Goal: Obtain resource: Obtain resource

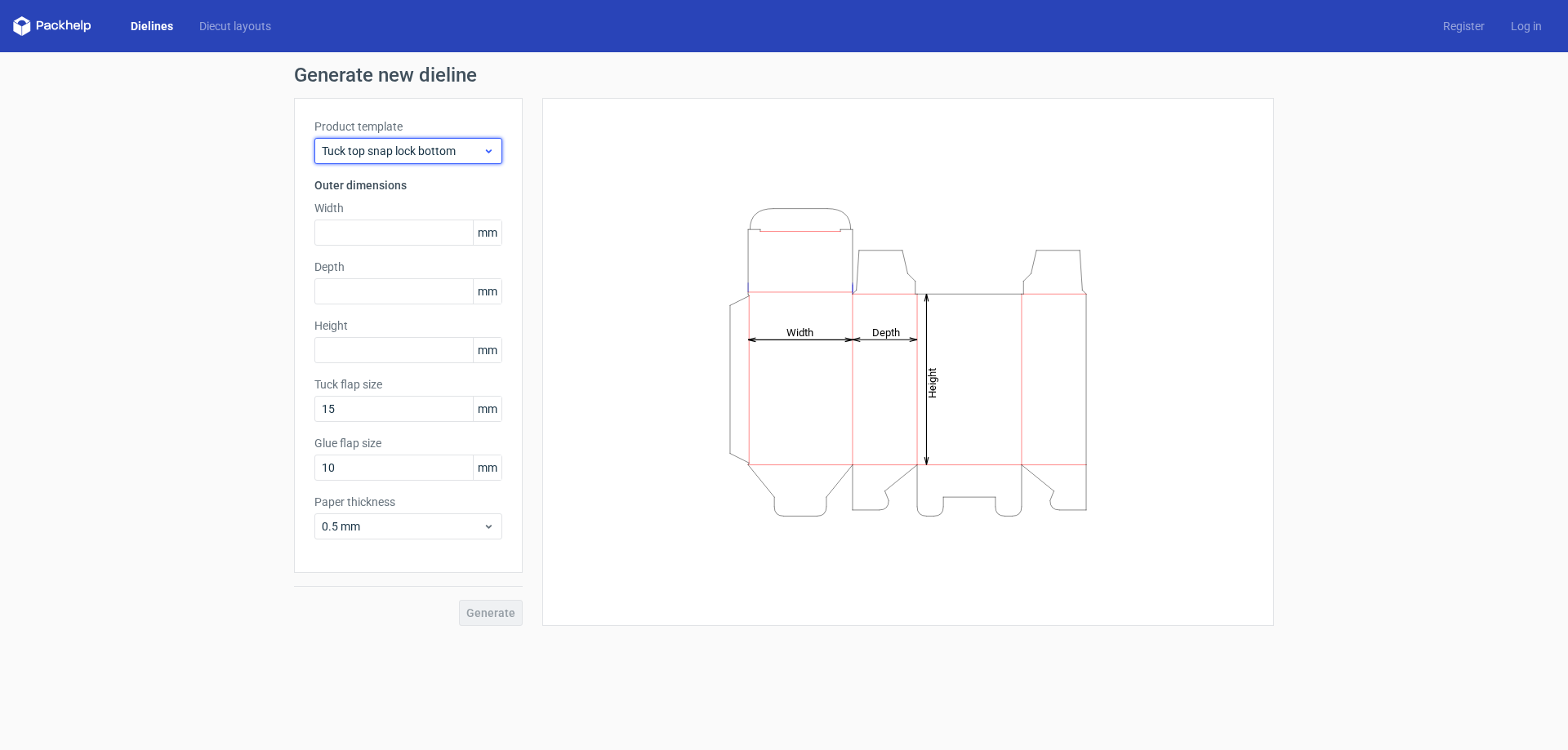
click at [395, 152] on span "Tuck top snap lock bottom" at bounding box center [402, 151] width 161 height 16
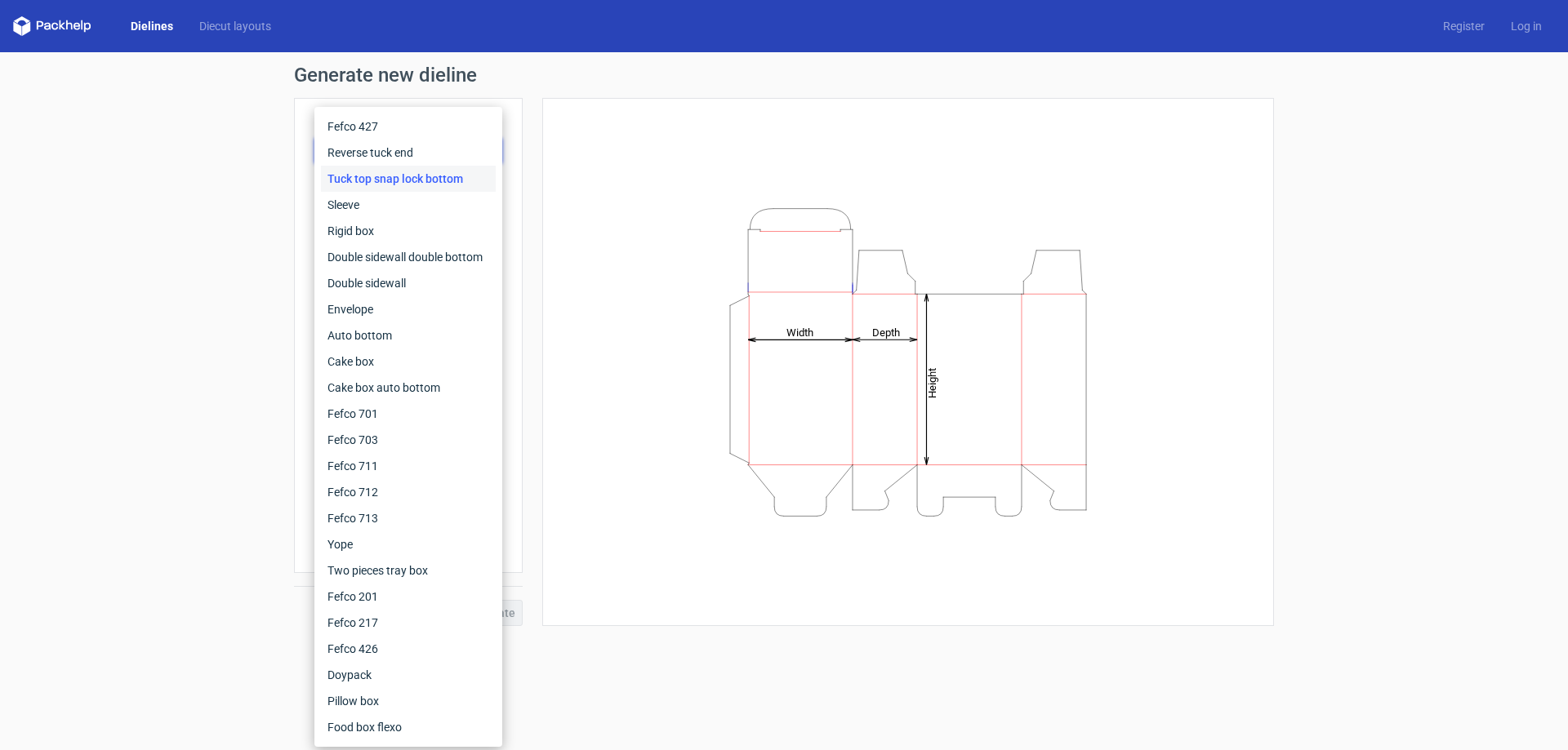
click at [391, 170] on div "Tuck top snap lock bottom" at bounding box center [408, 179] width 175 height 26
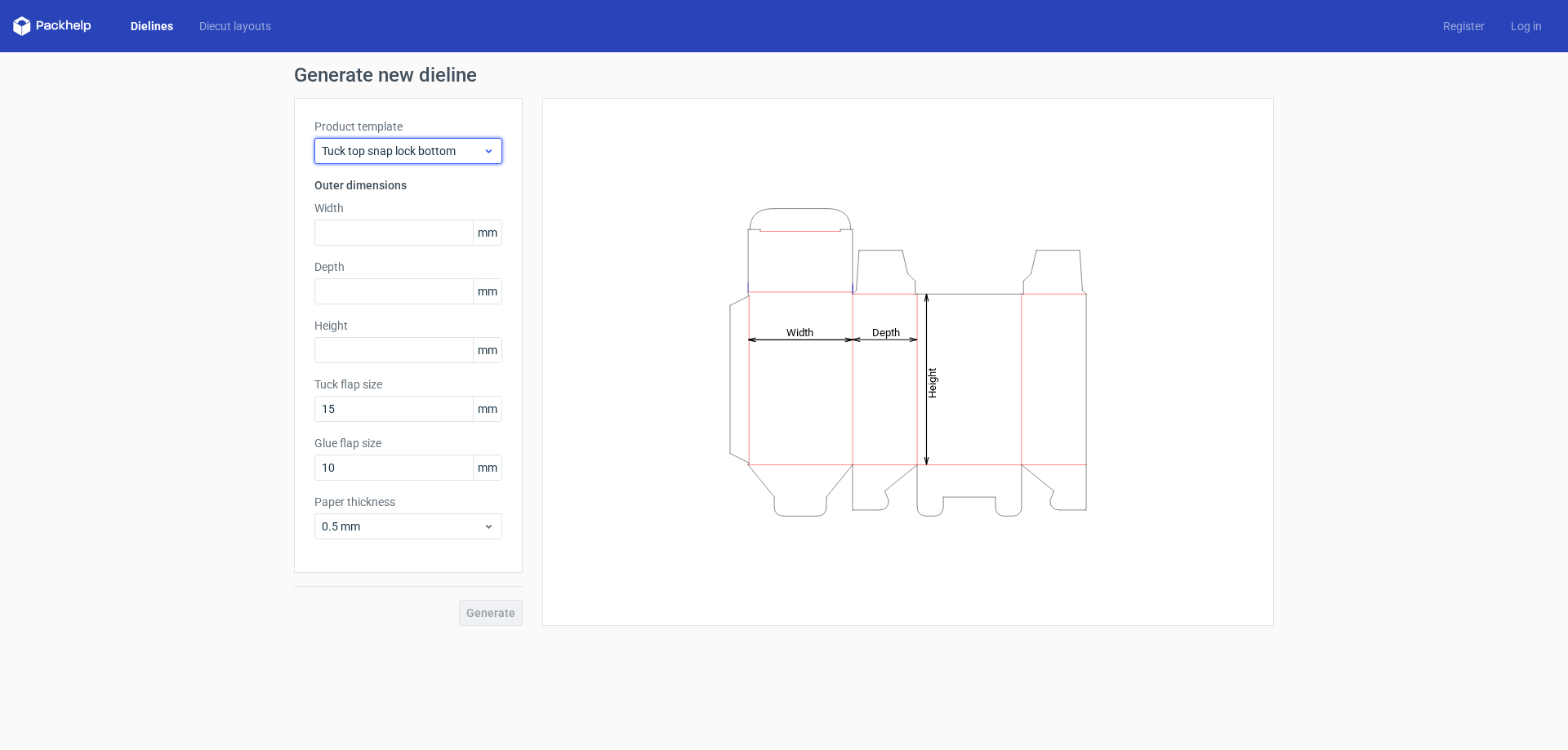
click at [396, 138] on div "Tuck top snap lock bottom" at bounding box center [408, 151] width 188 height 26
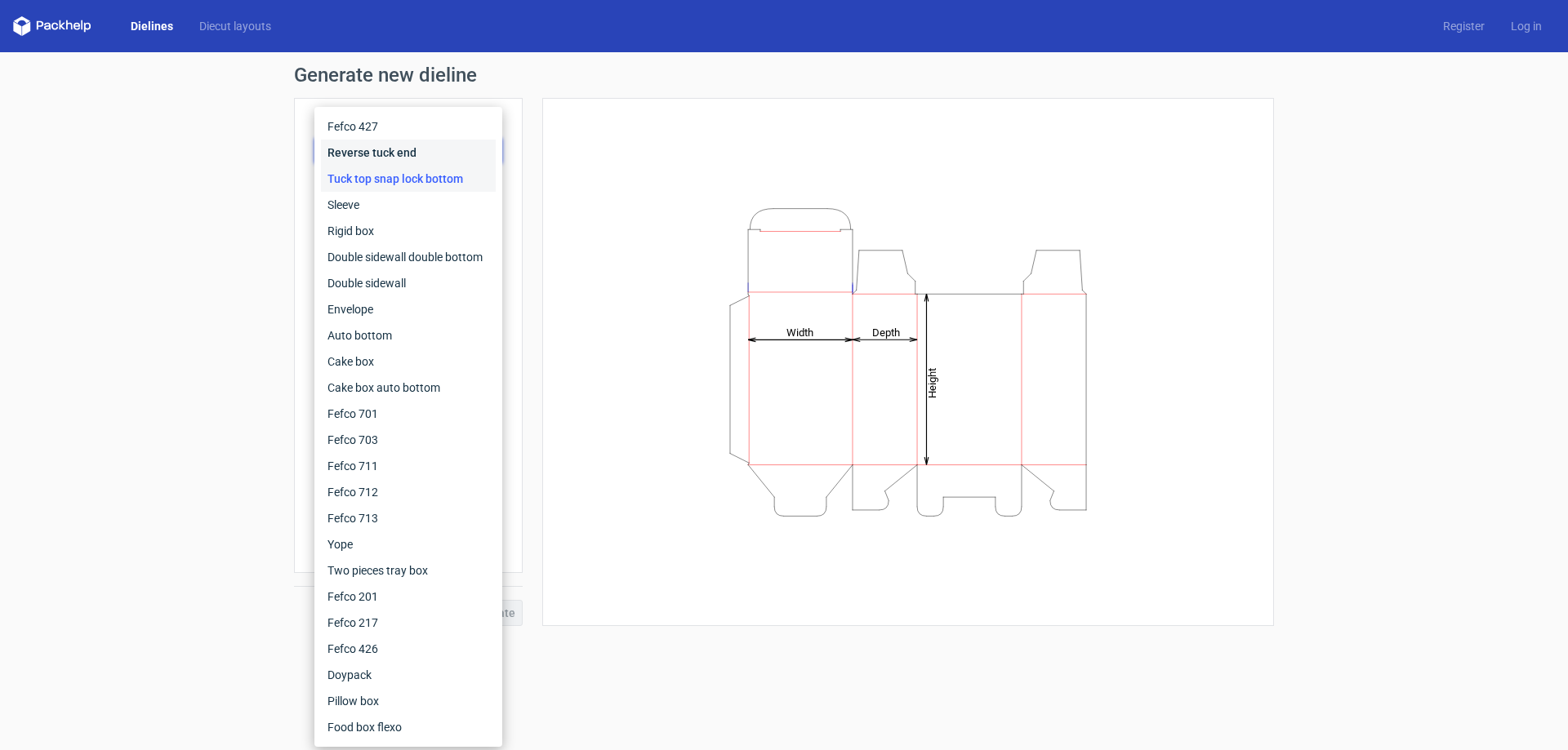
click at [398, 147] on div "Reverse tuck end" at bounding box center [408, 152] width 175 height 26
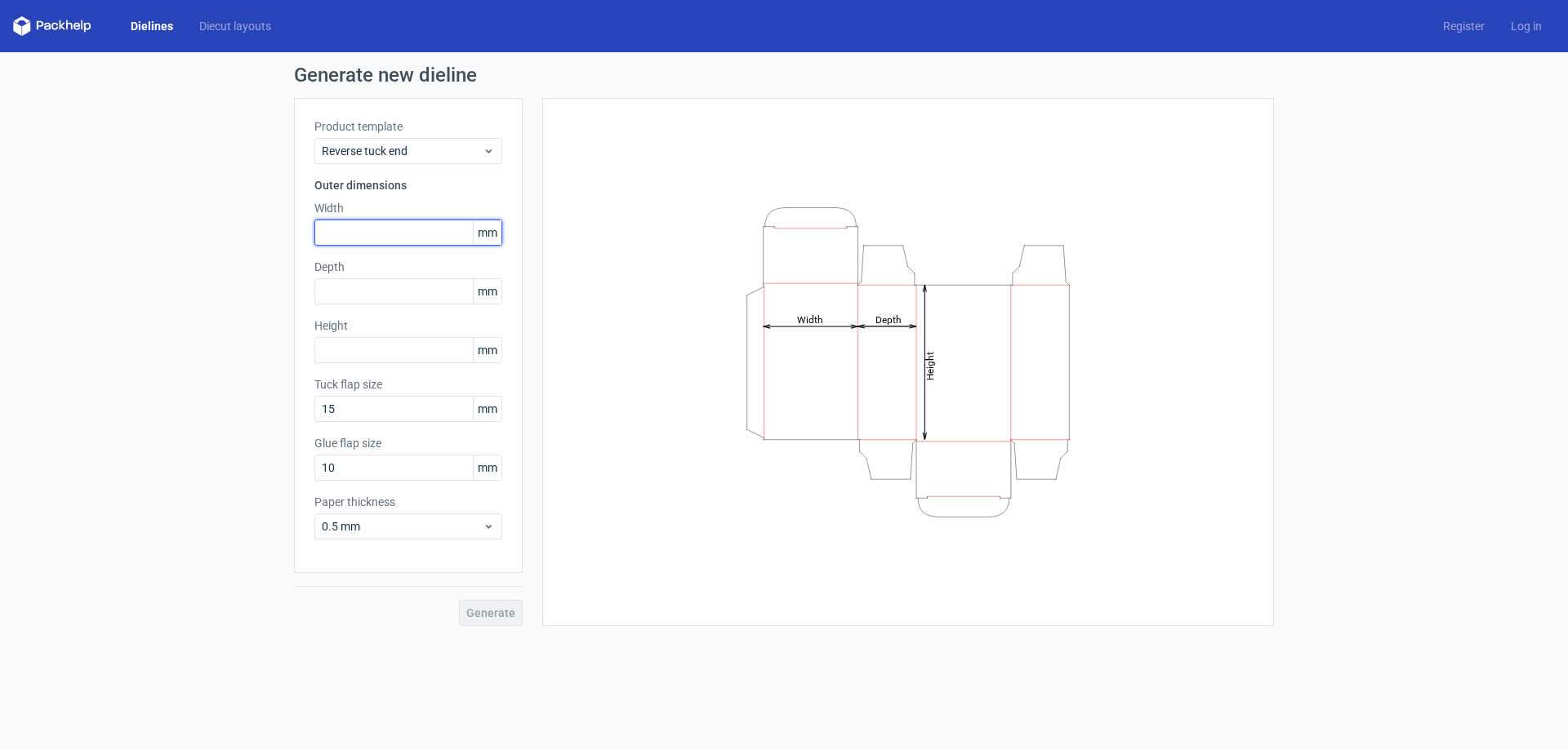
click at [415, 235] on input "text" at bounding box center [408, 233] width 188 height 26
type input "150"
click at [407, 283] on input "text" at bounding box center [408, 292] width 188 height 26
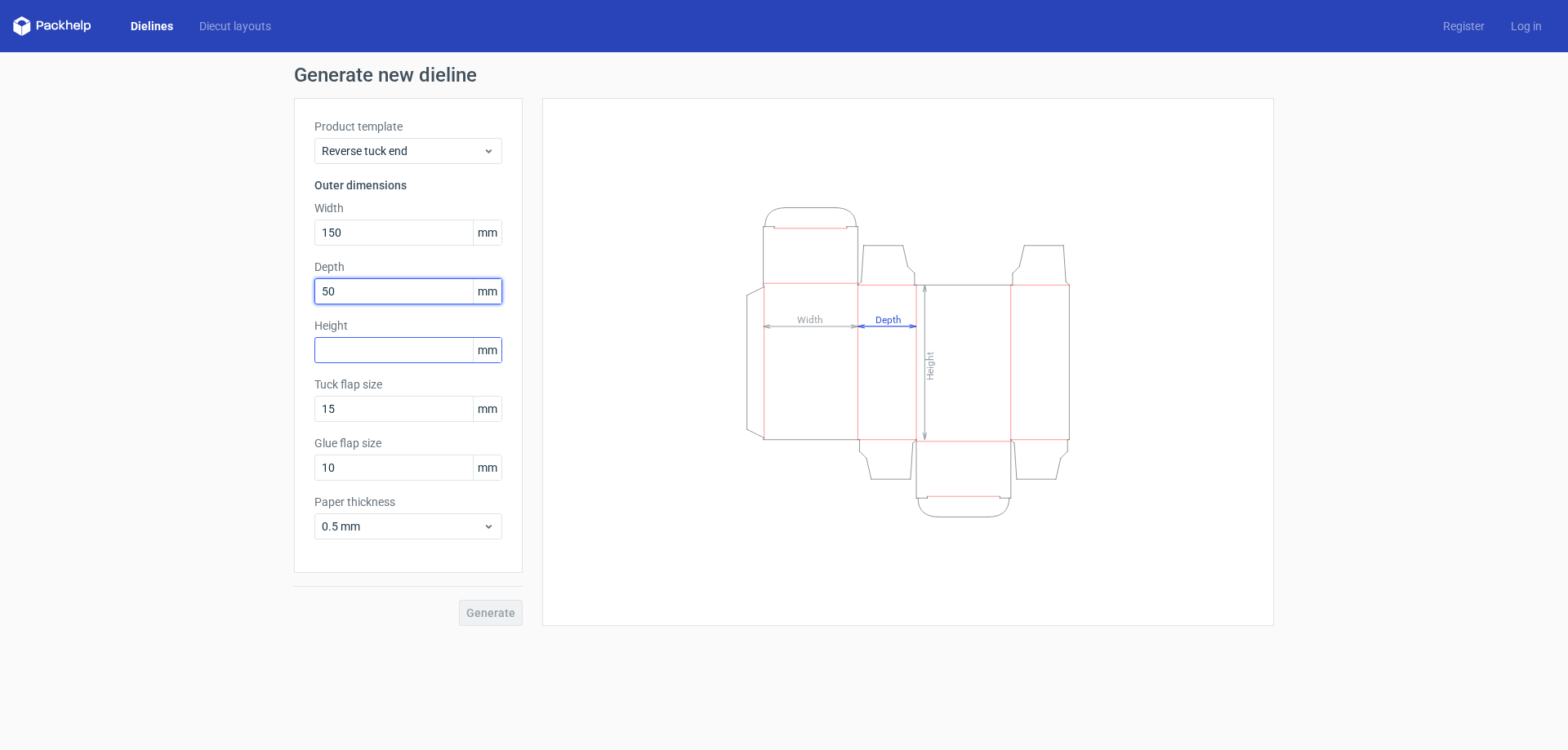
type input "50"
click at [413, 349] on input "text" at bounding box center [408, 351] width 188 height 26
type input "200"
click at [502, 609] on span "Generate" at bounding box center [491, 613] width 49 height 11
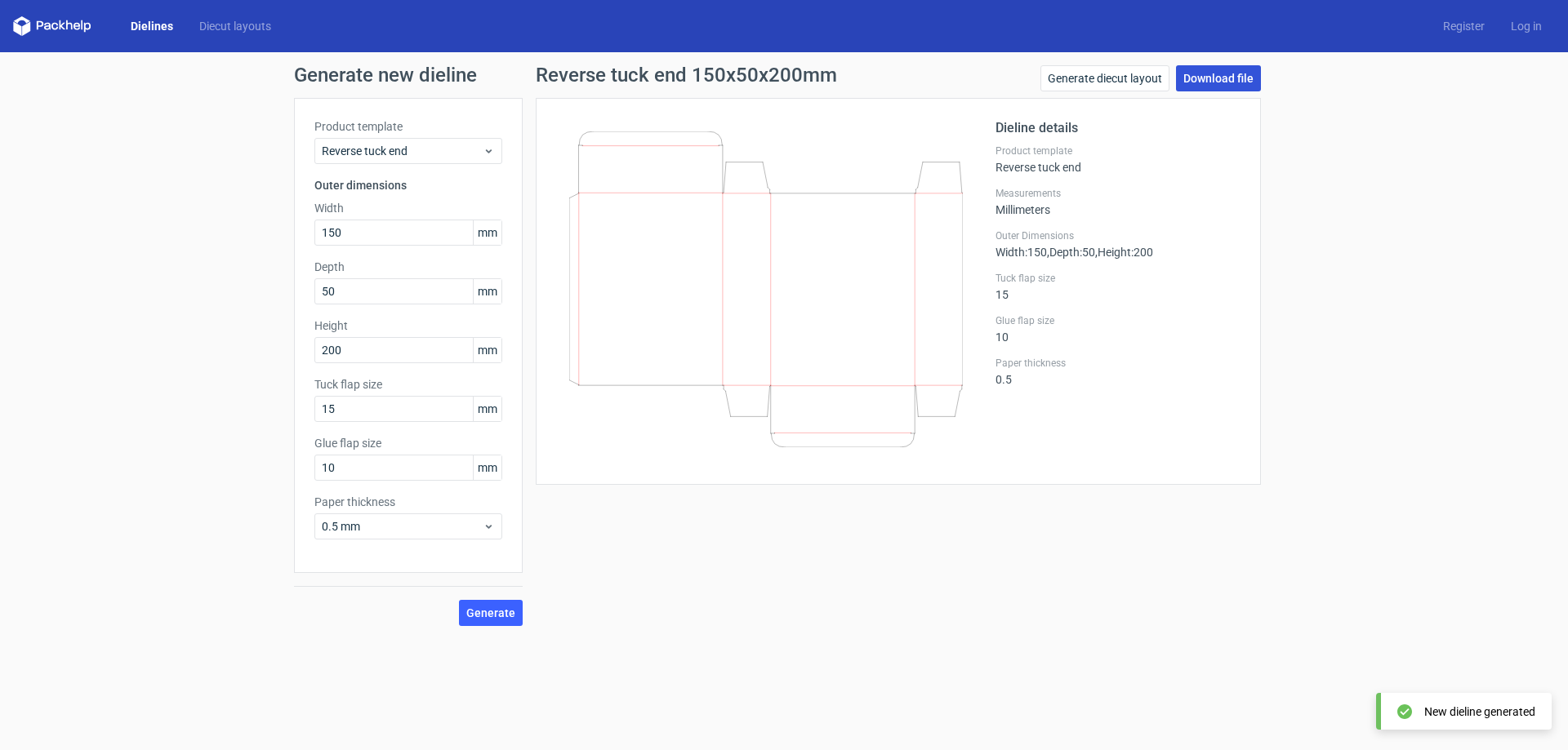
click at [1203, 74] on link "Download file" at bounding box center [1218, 79] width 85 height 26
click at [386, 153] on span "Reverse tuck end" at bounding box center [402, 151] width 161 height 16
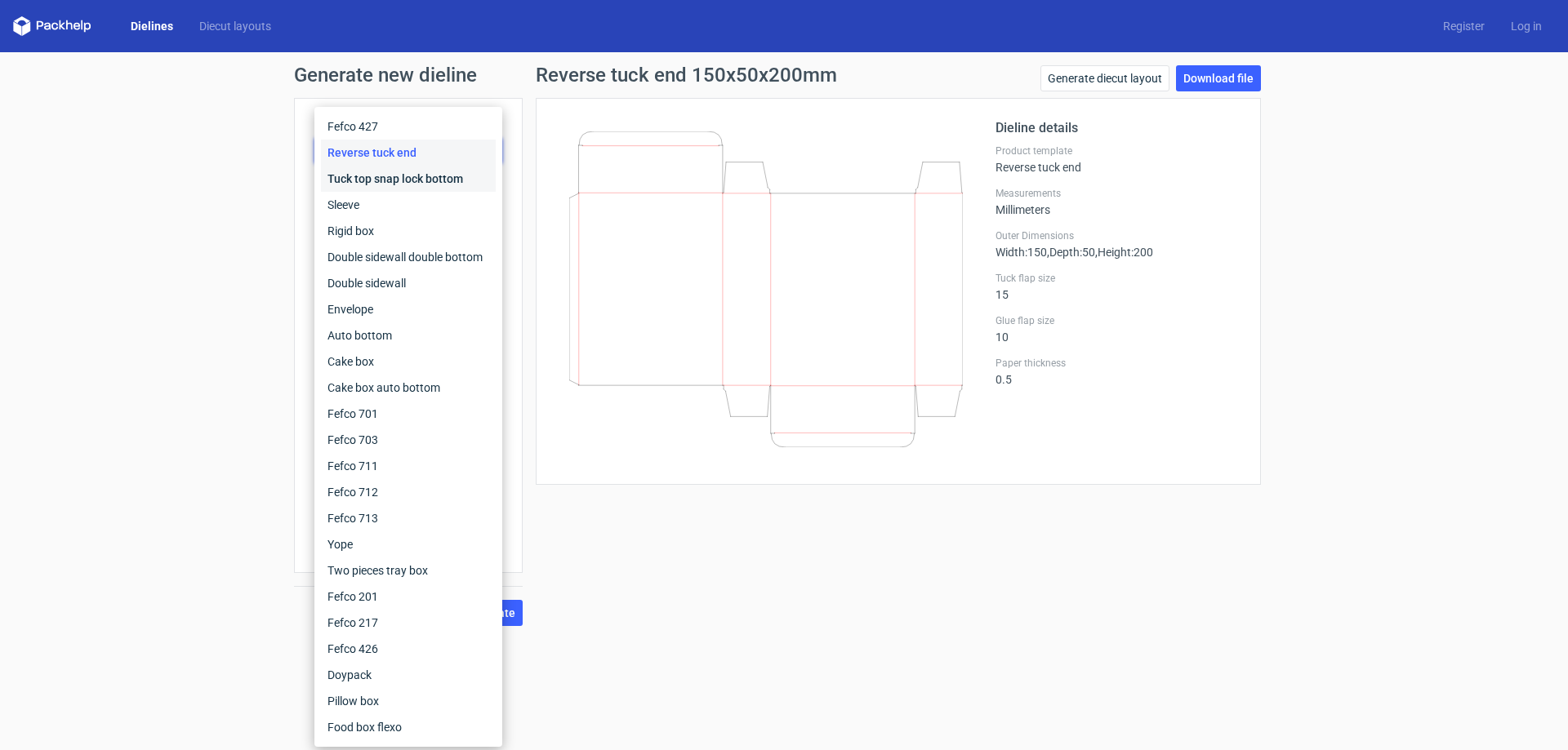
click at [392, 180] on div "Tuck top snap lock bottom" at bounding box center [408, 179] width 175 height 26
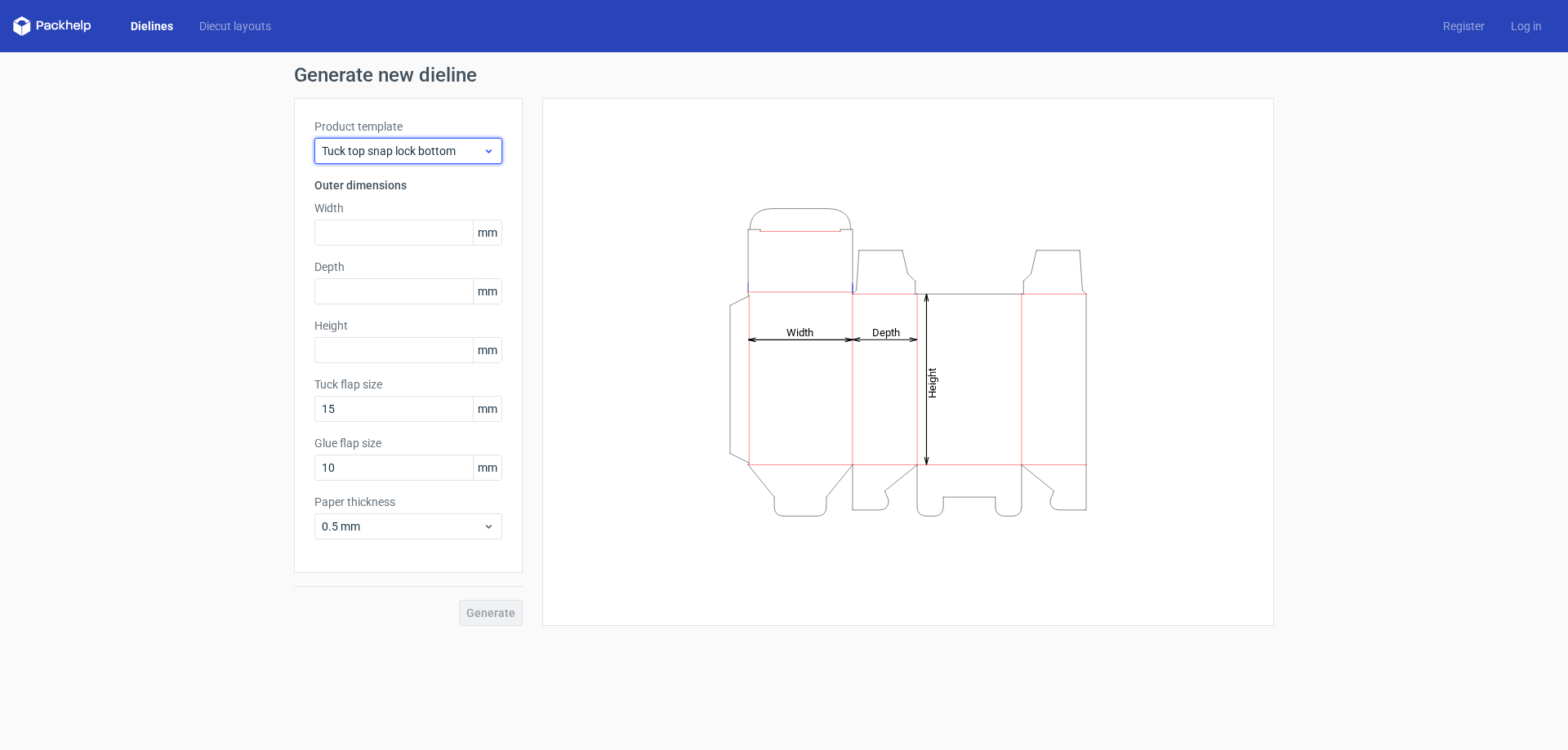
click at [402, 151] on span "Tuck top snap lock bottom" at bounding box center [402, 151] width 161 height 16
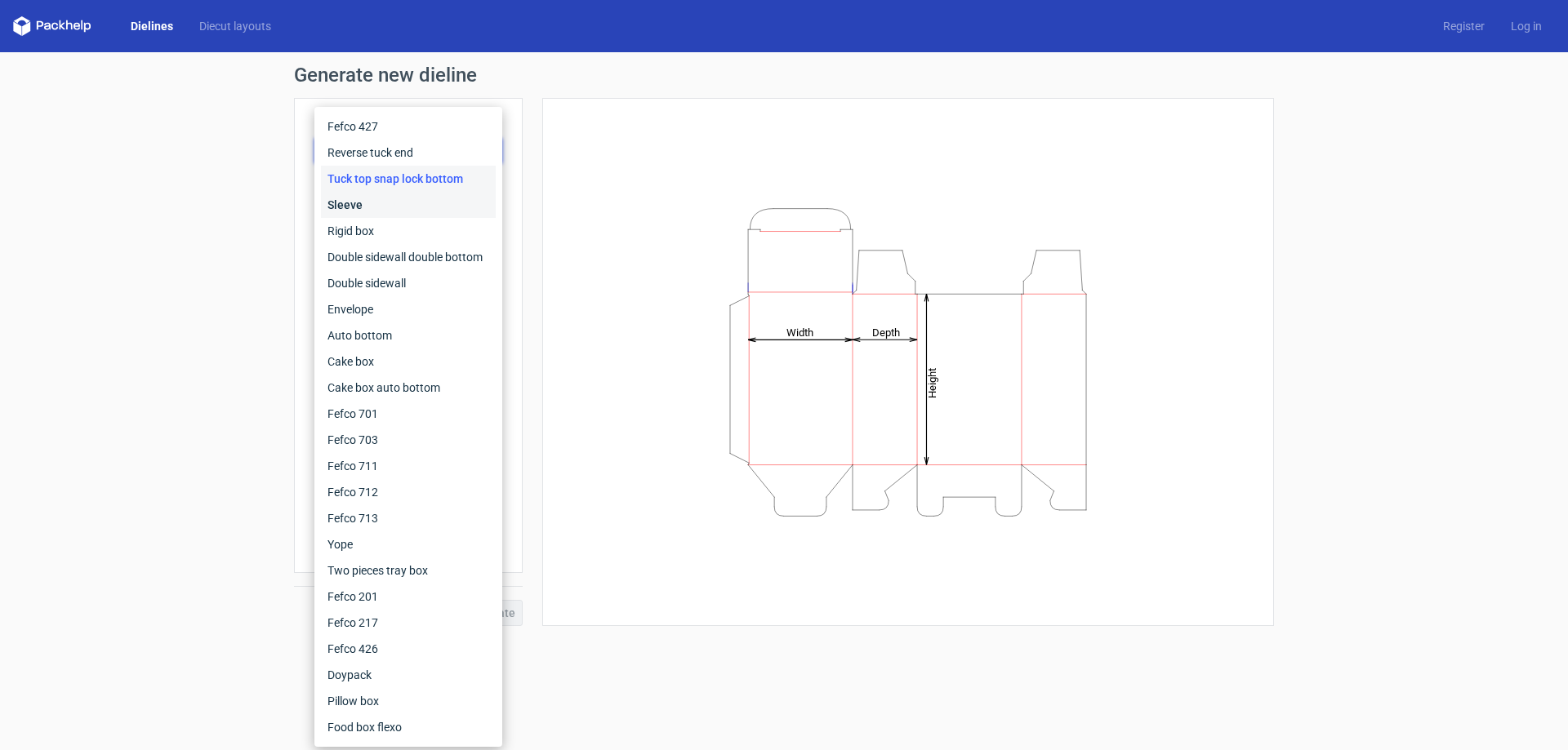
click at [387, 203] on div "Sleeve" at bounding box center [408, 205] width 175 height 26
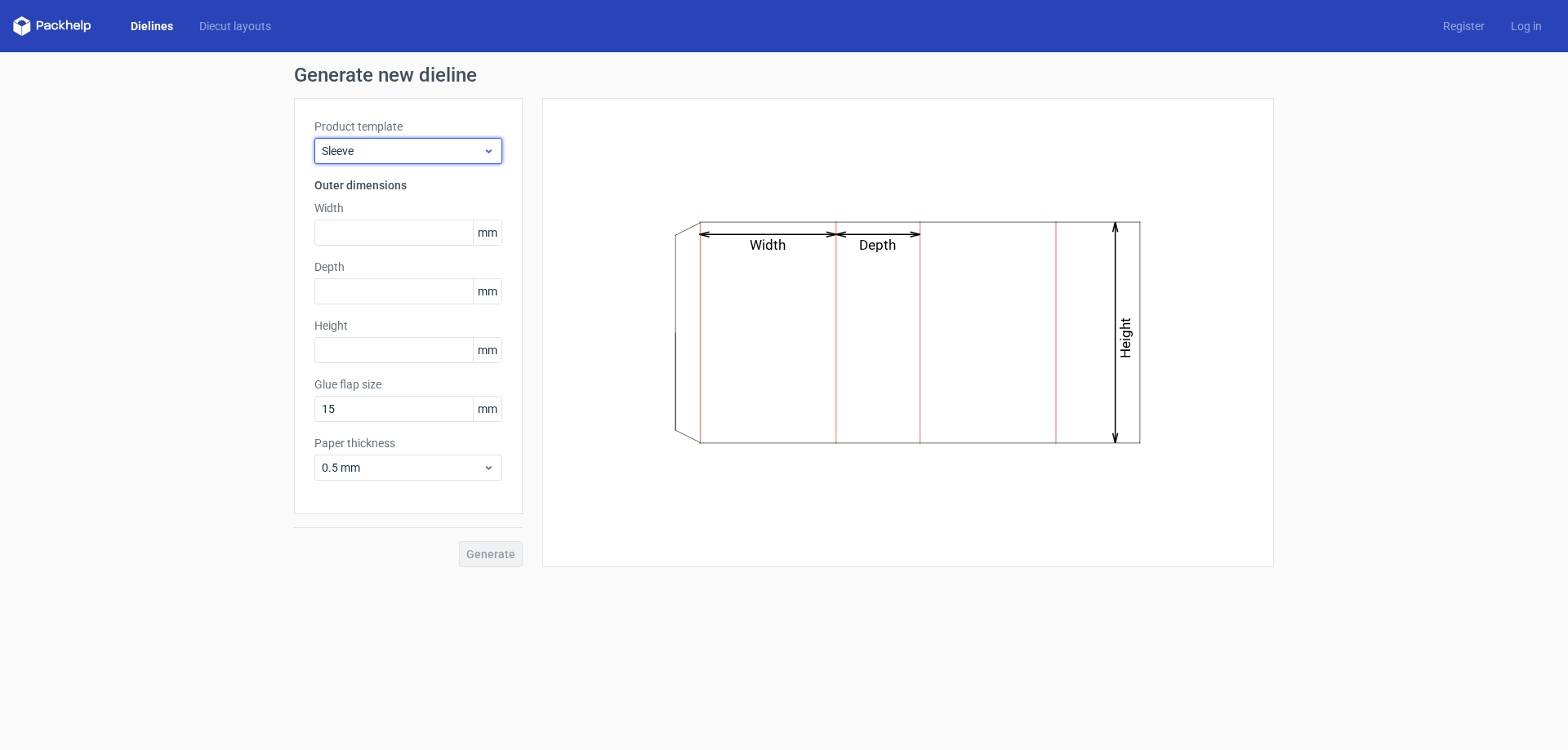
click at [404, 151] on span "Sleeve" at bounding box center [402, 151] width 161 height 16
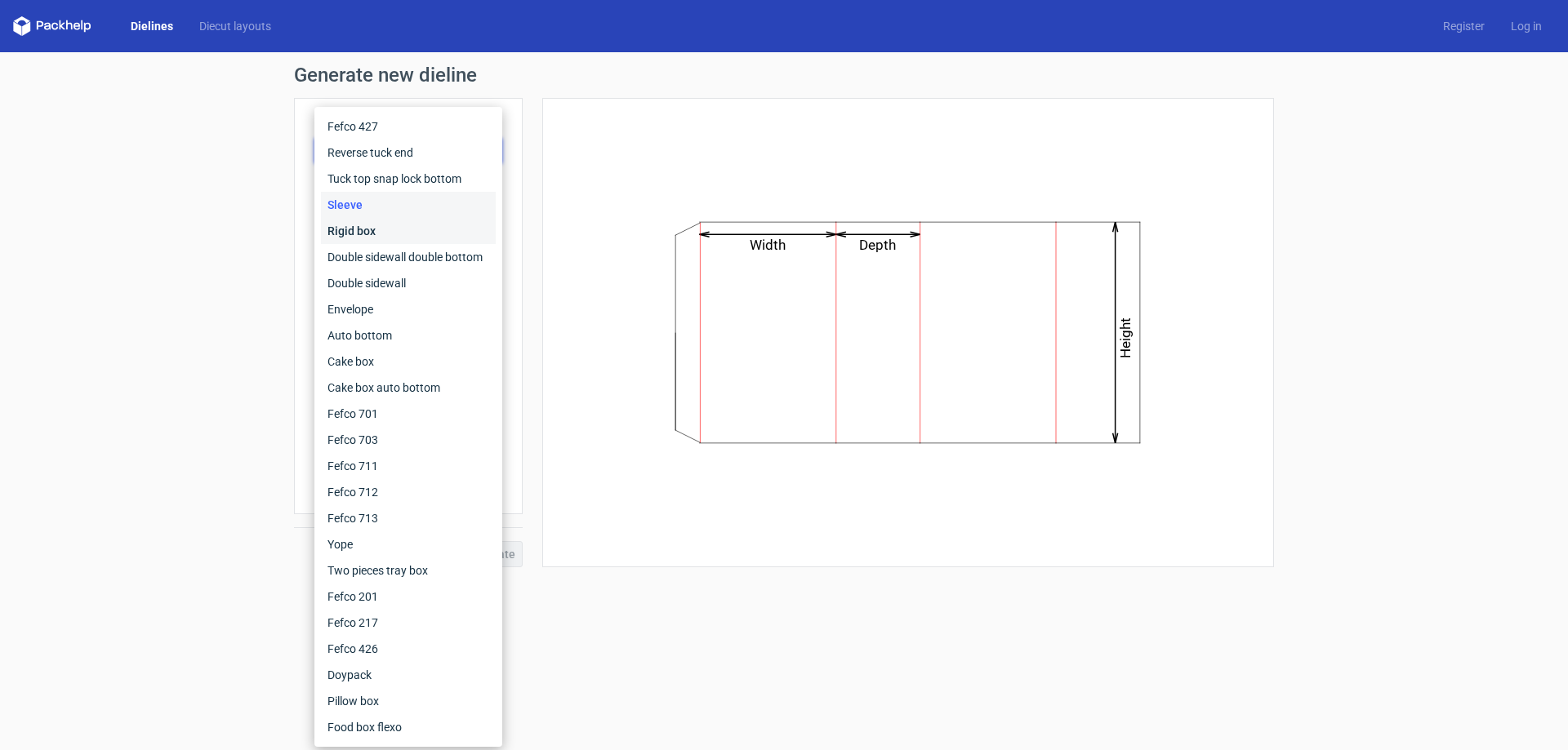
click at [374, 231] on div "Rigid box" at bounding box center [408, 231] width 175 height 26
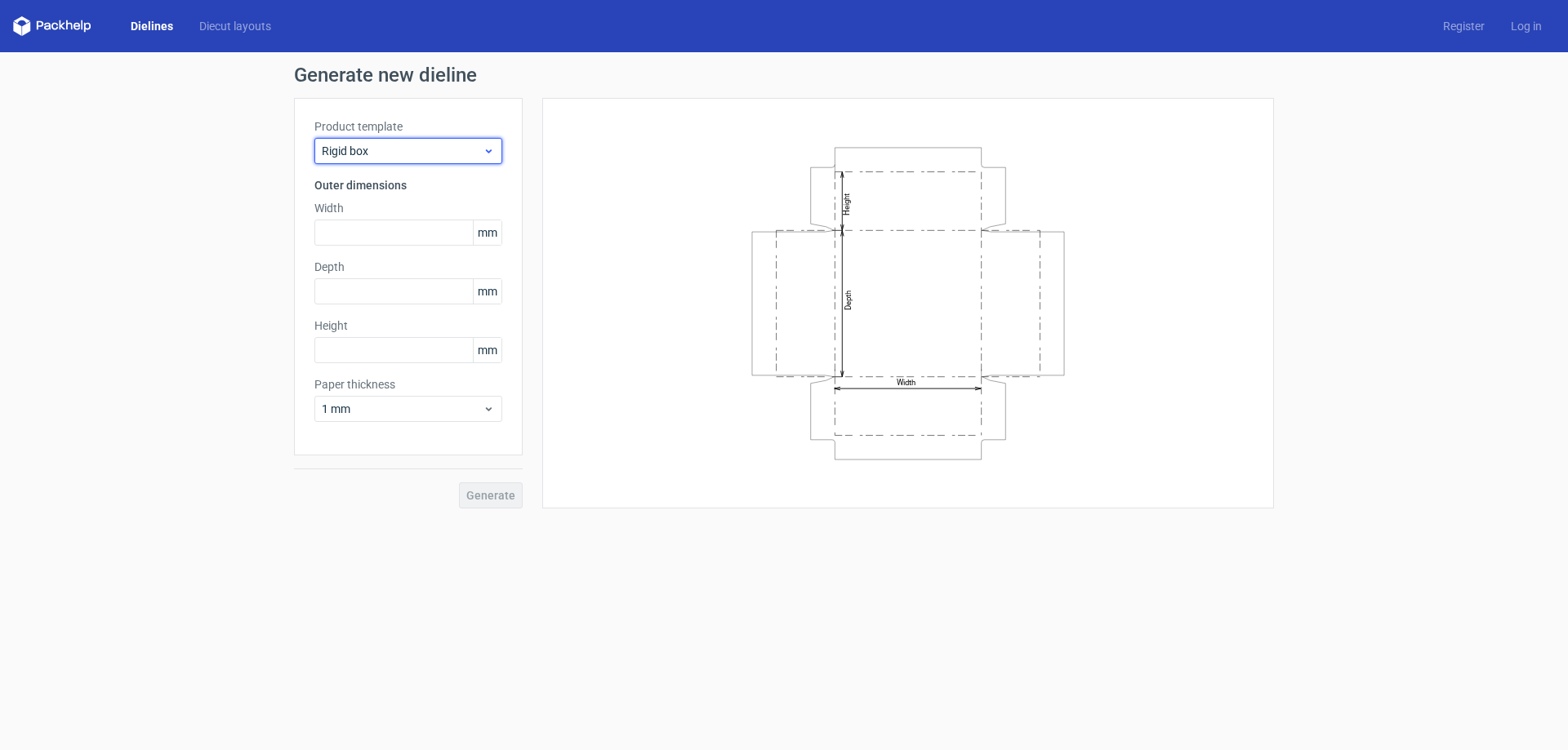
click at [400, 157] on span "Rigid box" at bounding box center [402, 151] width 161 height 16
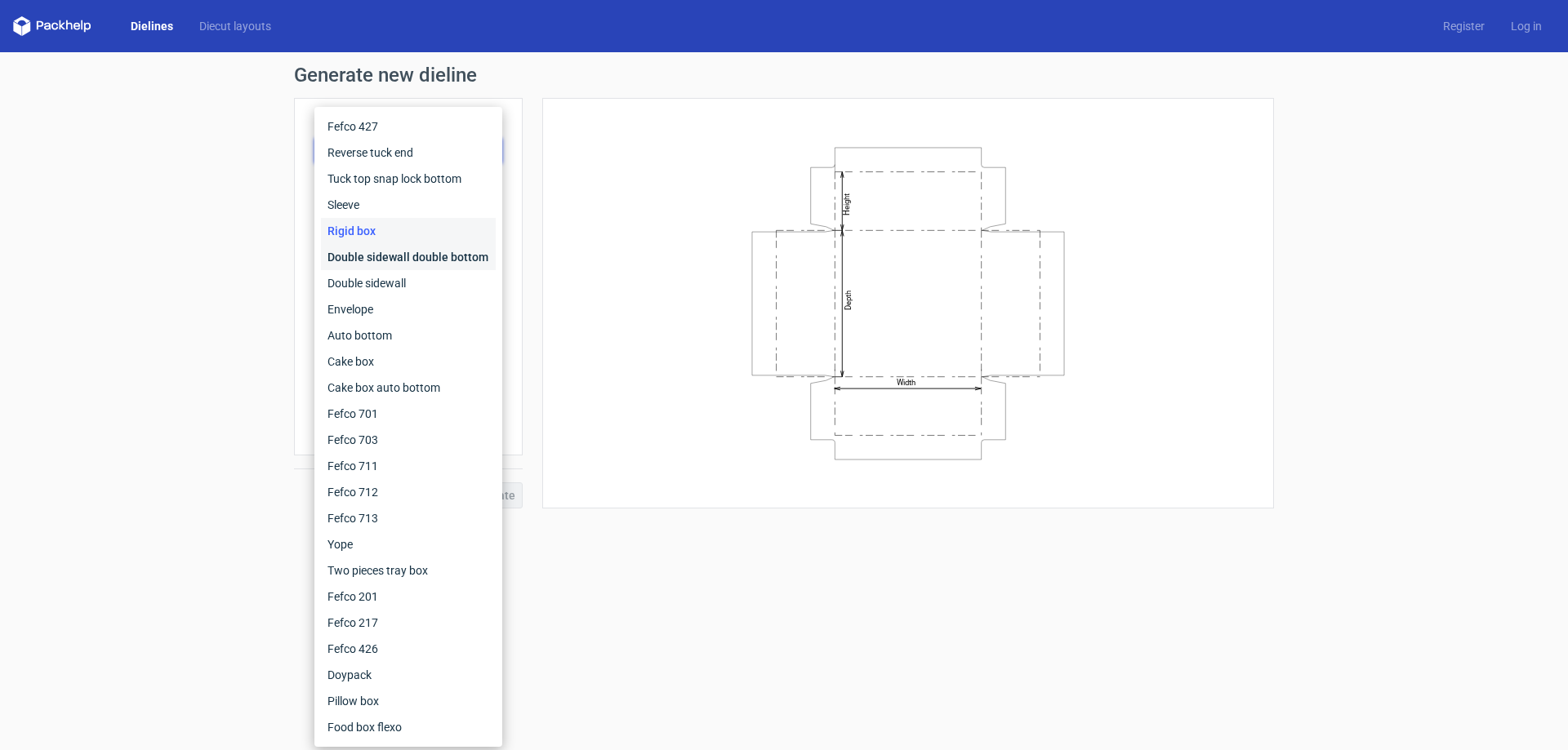
click at [365, 255] on div "Double sidewall double bottom" at bounding box center [408, 257] width 175 height 26
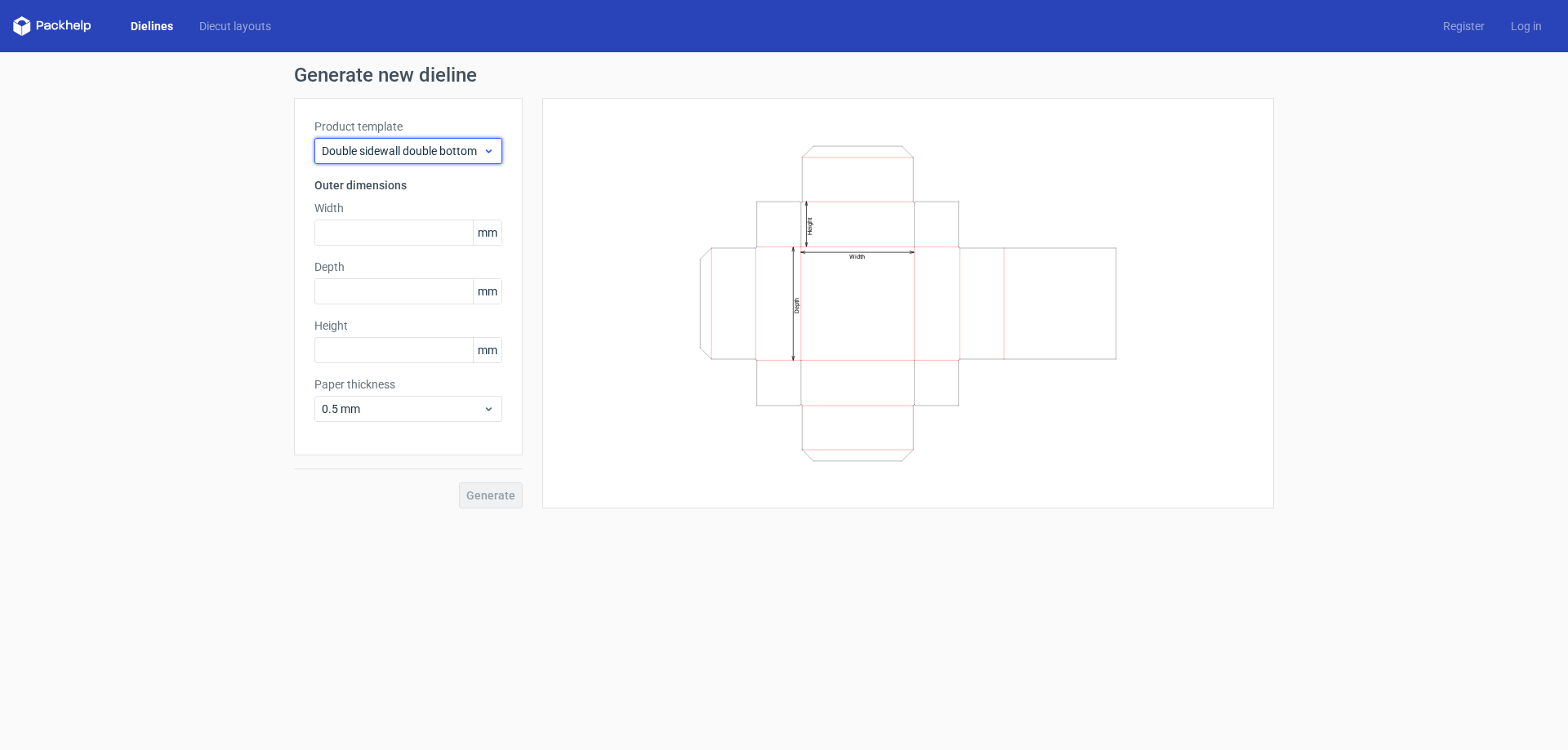
click at [411, 150] on span "Double sidewall double bottom" at bounding box center [402, 151] width 161 height 16
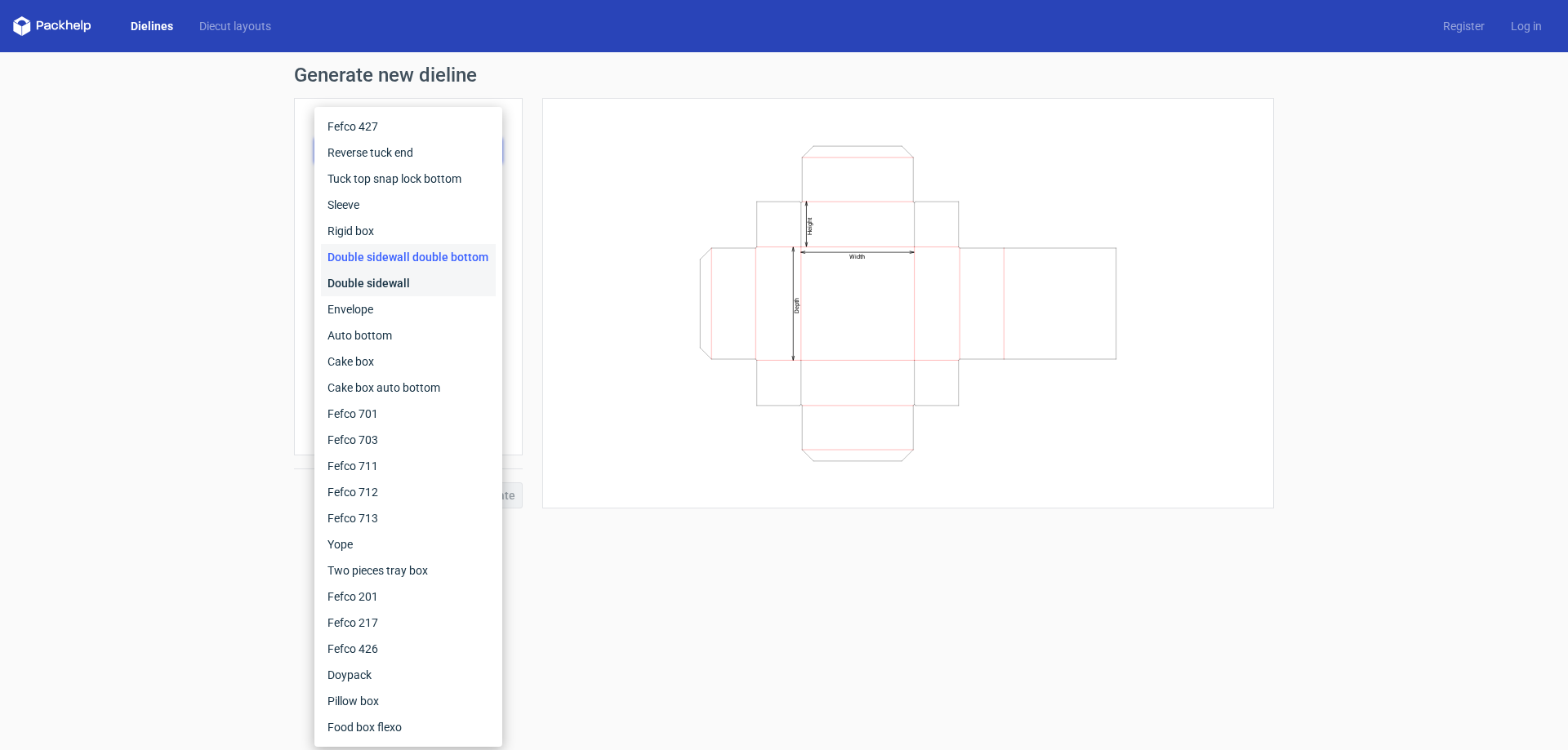
click at [371, 282] on div "Double sidewall" at bounding box center [408, 283] width 175 height 26
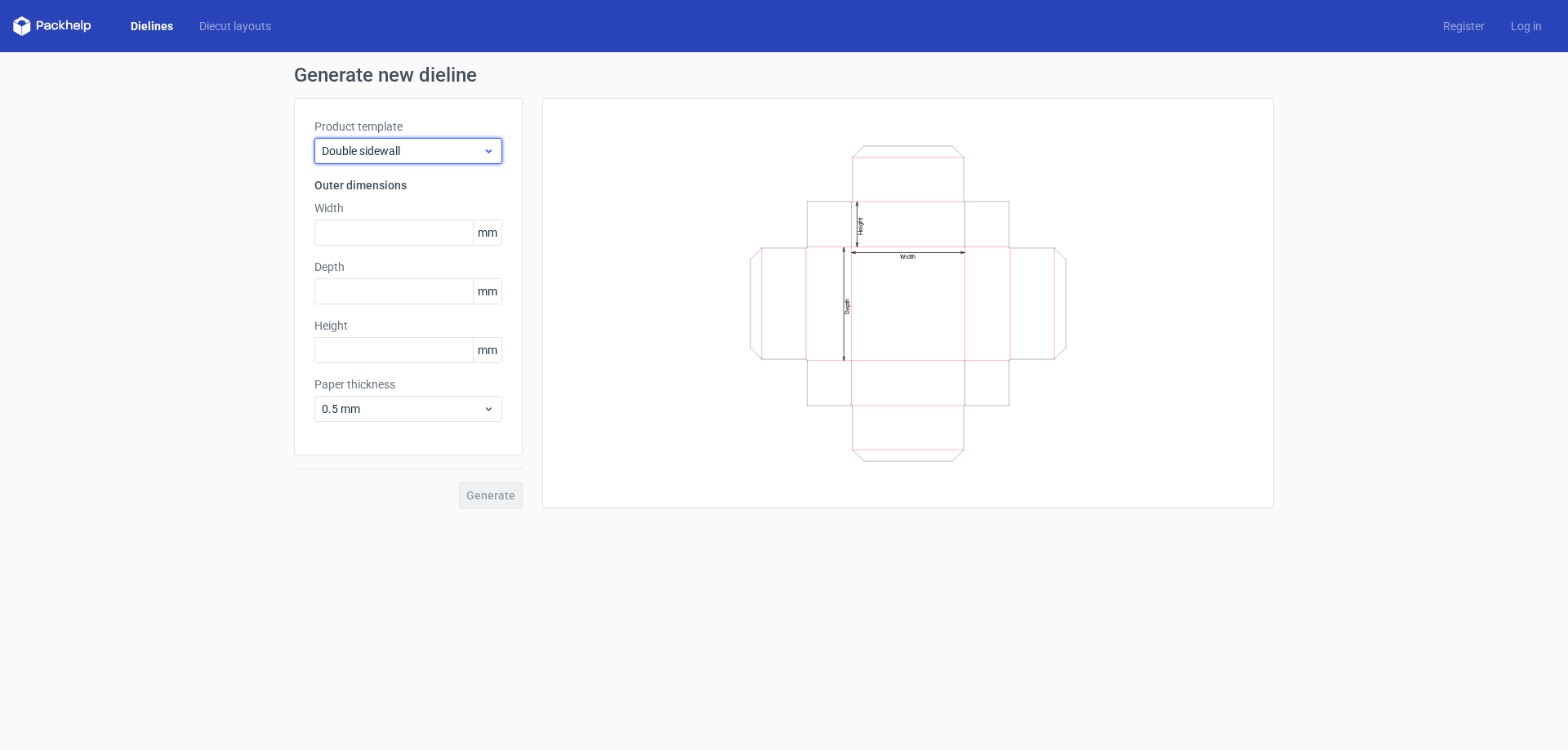
click at [404, 156] on span "Double sidewall" at bounding box center [402, 151] width 161 height 16
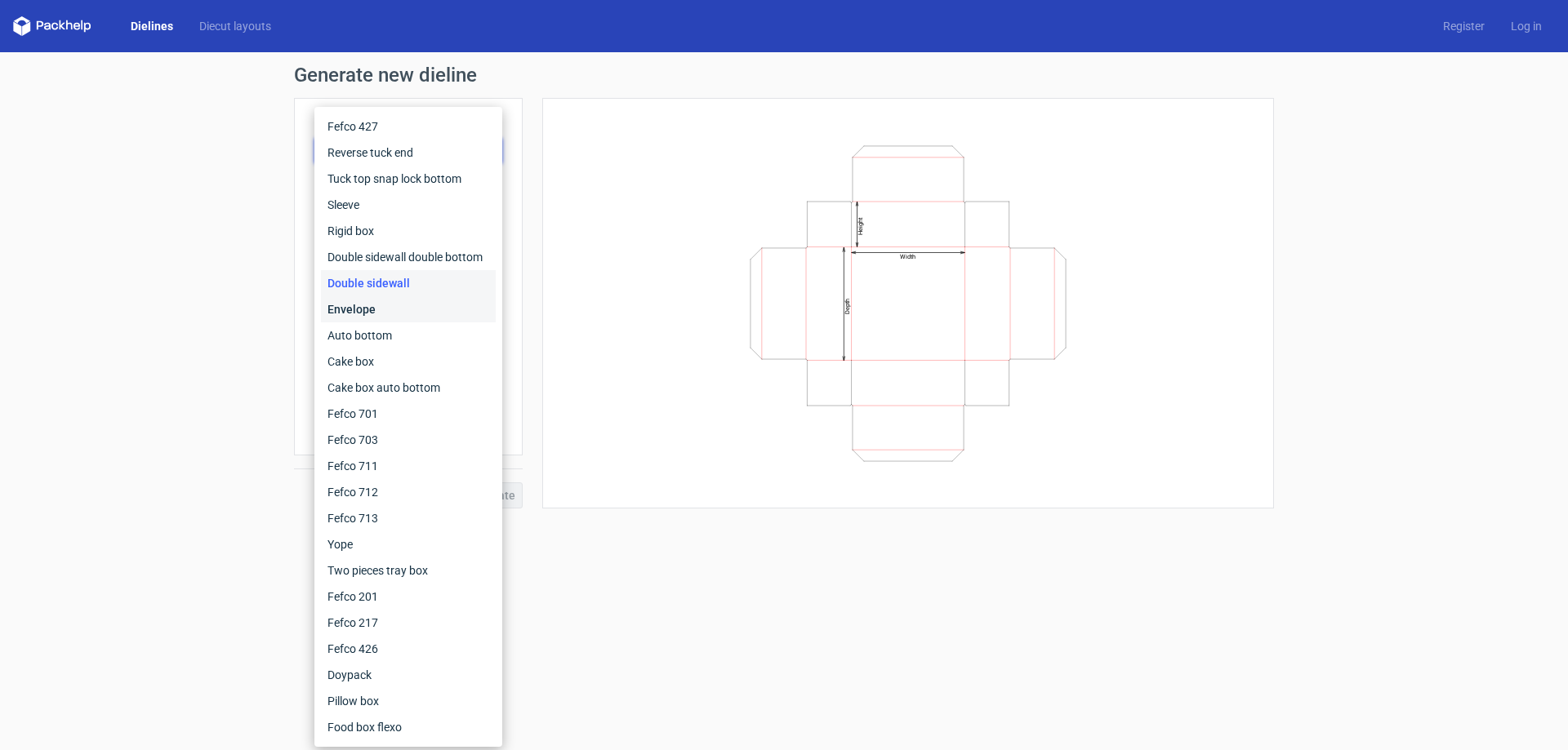
click at [346, 318] on div "Envelope" at bounding box center [408, 310] width 175 height 26
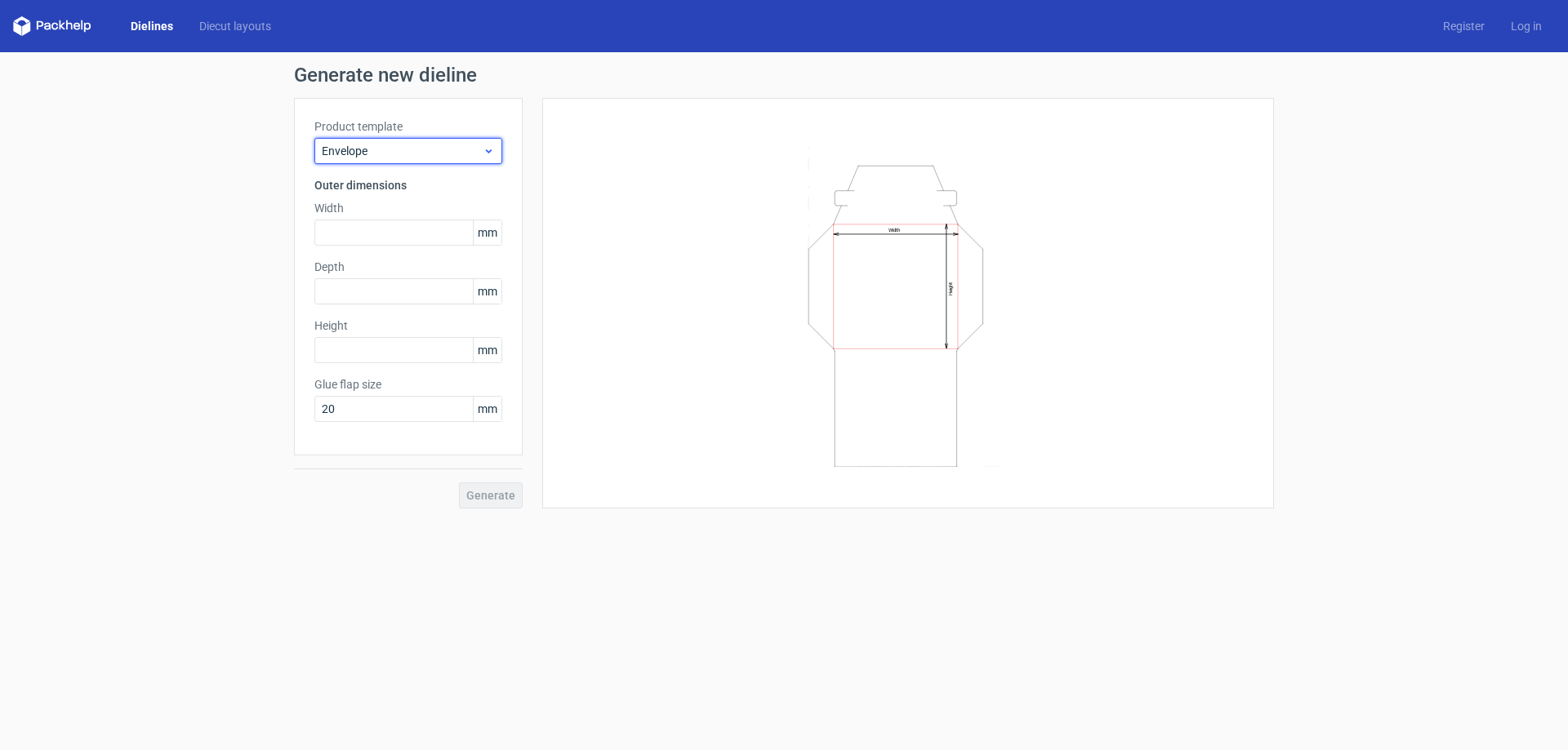
click at [418, 150] on span "Envelope" at bounding box center [402, 151] width 161 height 16
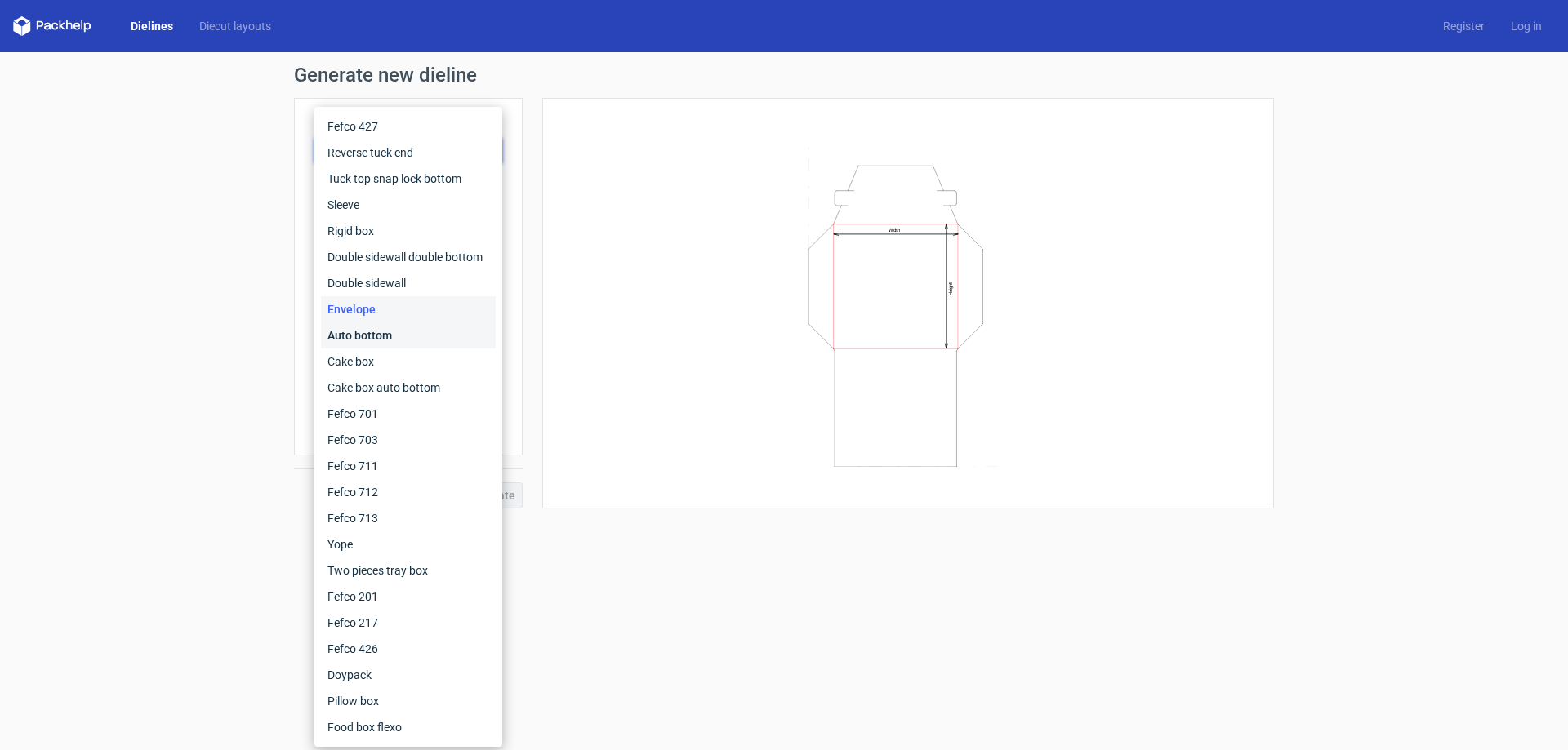
click at [356, 334] on div "Auto bottom" at bounding box center [408, 336] width 175 height 26
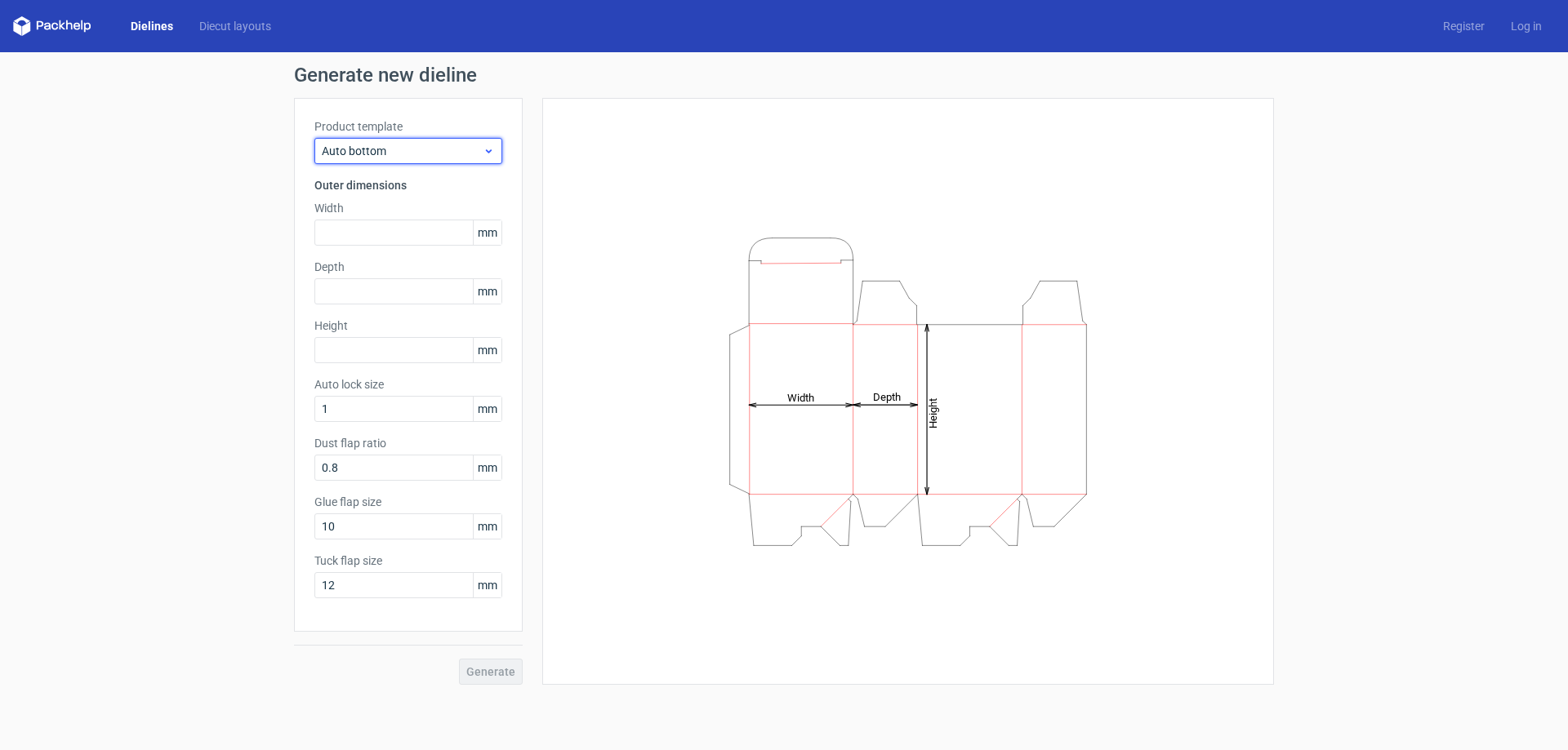
click at [396, 145] on span "Auto bottom" at bounding box center [402, 151] width 161 height 16
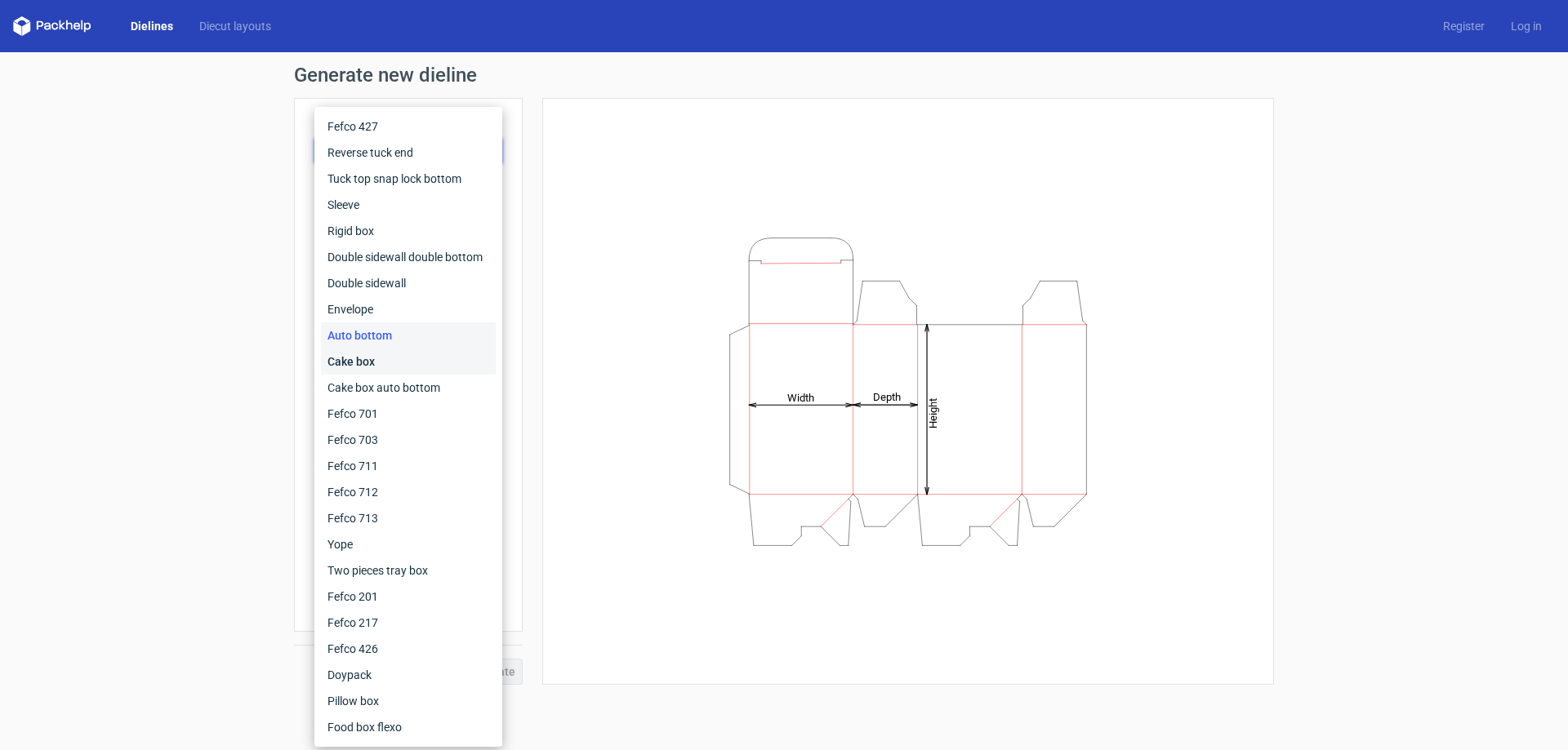
click at [359, 364] on div "Cake box" at bounding box center [408, 362] width 175 height 26
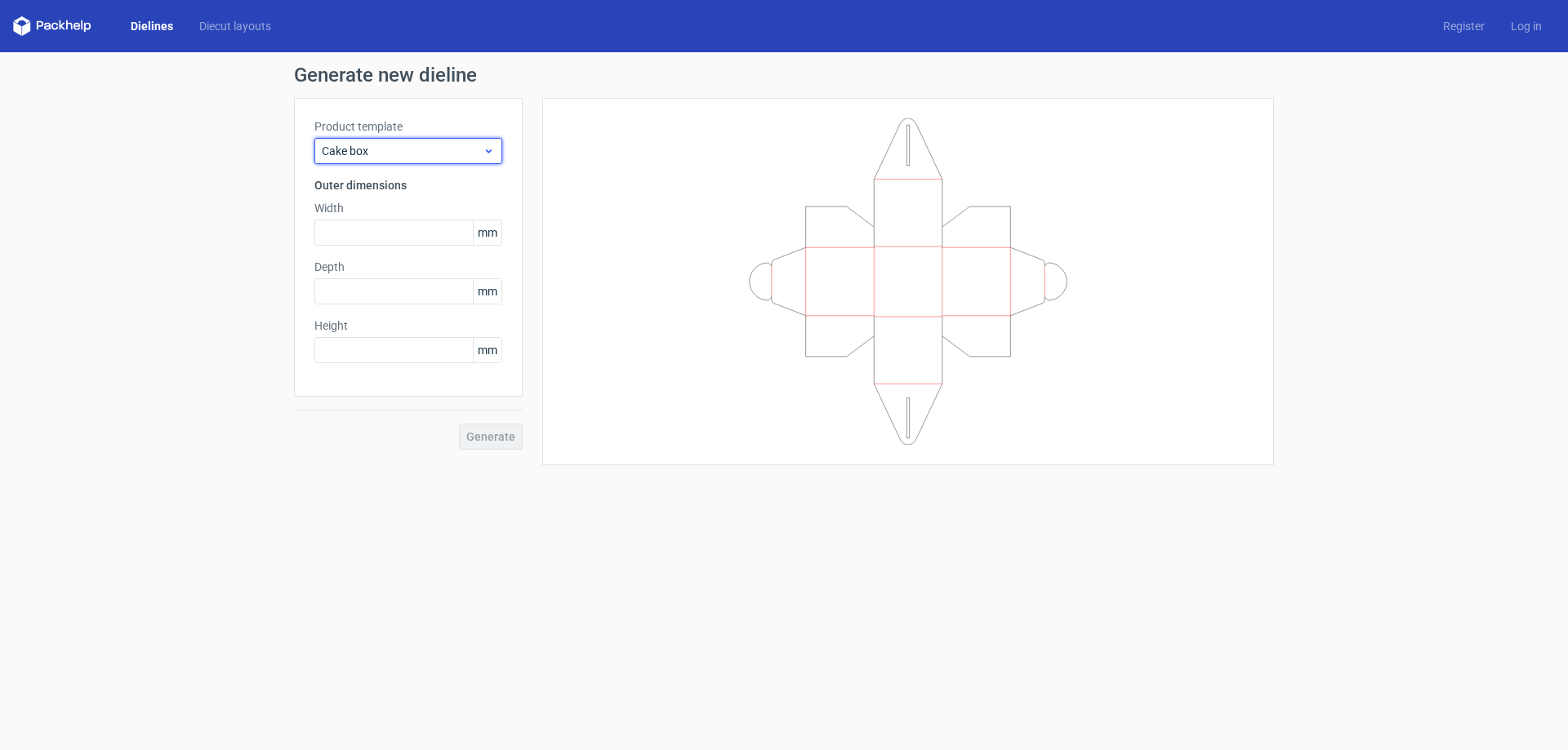
click at [415, 153] on span "Cake box" at bounding box center [402, 151] width 161 height 16
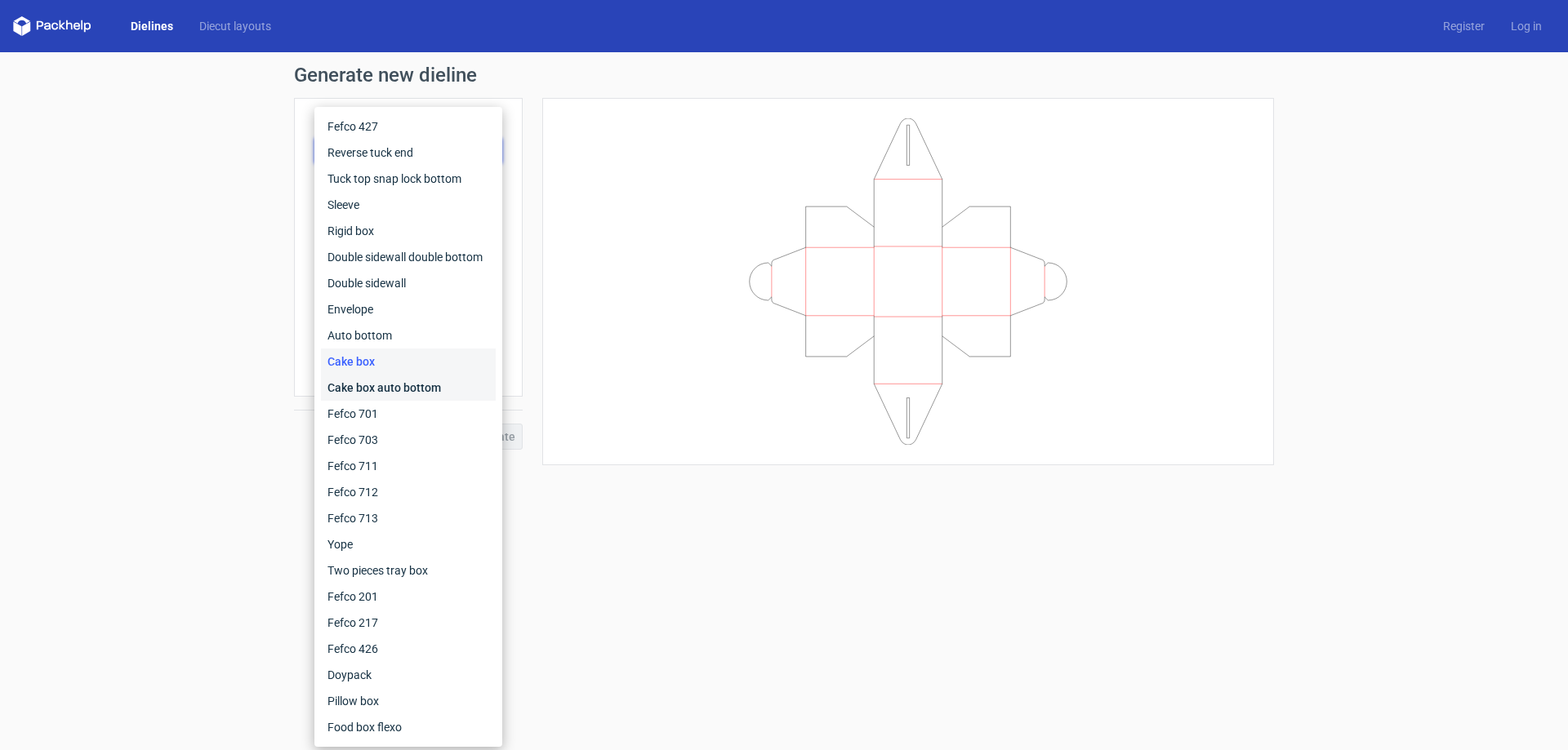
click at [350, 389] on div "Cake box auto bottom" at bounding box center [408, 388] width 175 height 26
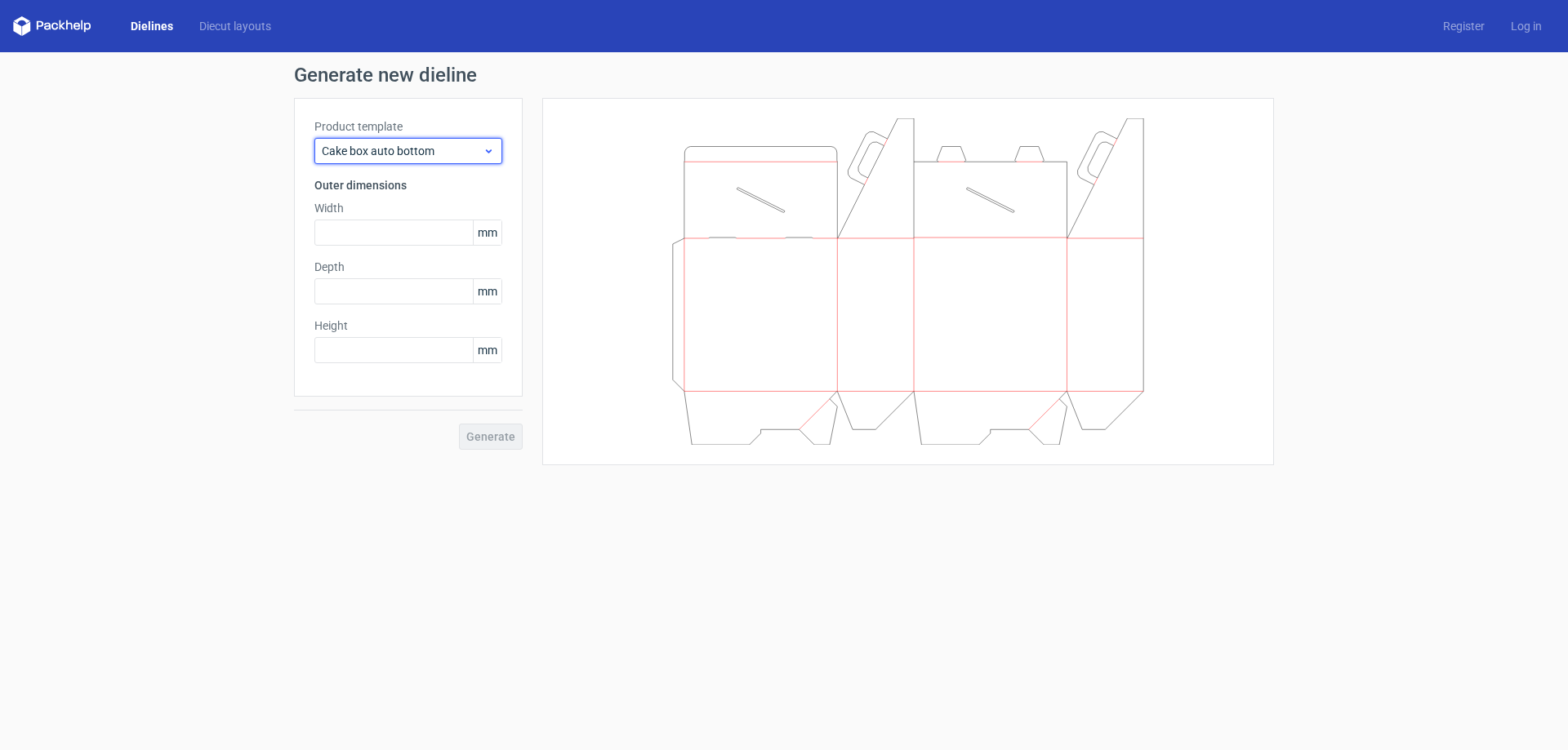
click at [414, 145] on span "Cake box auto bottom" at bounding box center [402, 151] width 161 height 16
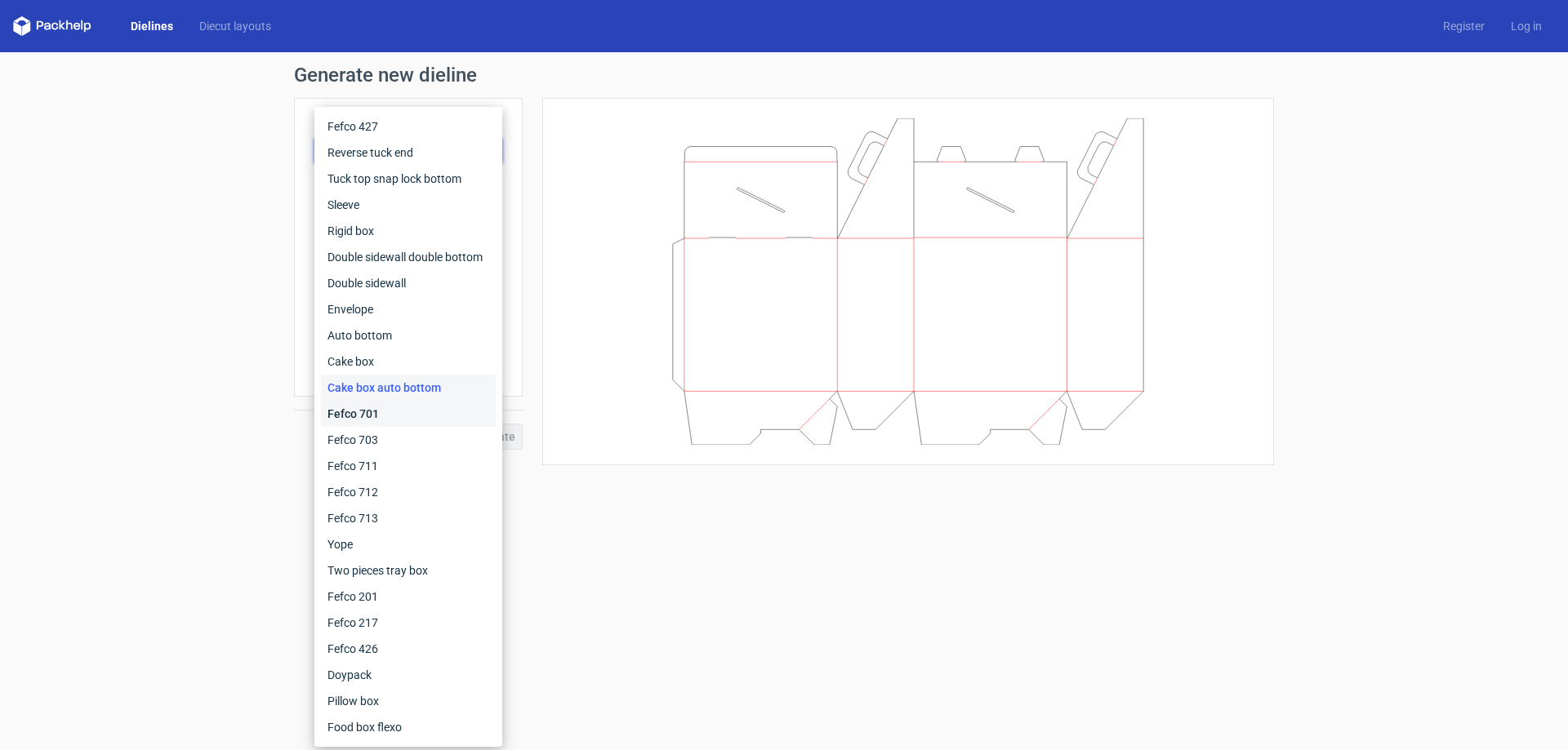
click at [340, 417] on div "Fefco 701" at bounding box center [408, 414] width 175 height 26
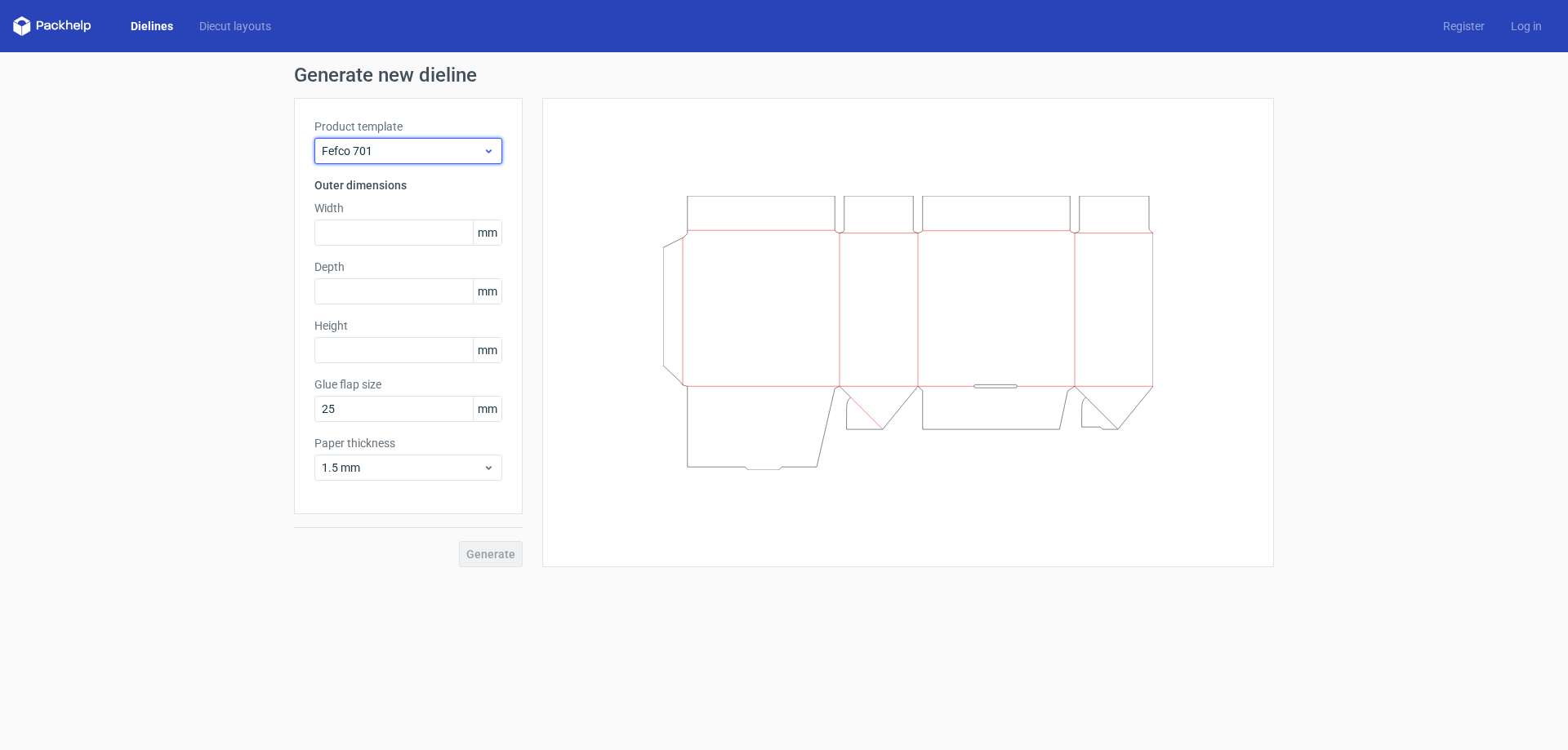
click at [397, 145] on span "Fefco 701" at bounding box center [402, 151] width 161 height 16
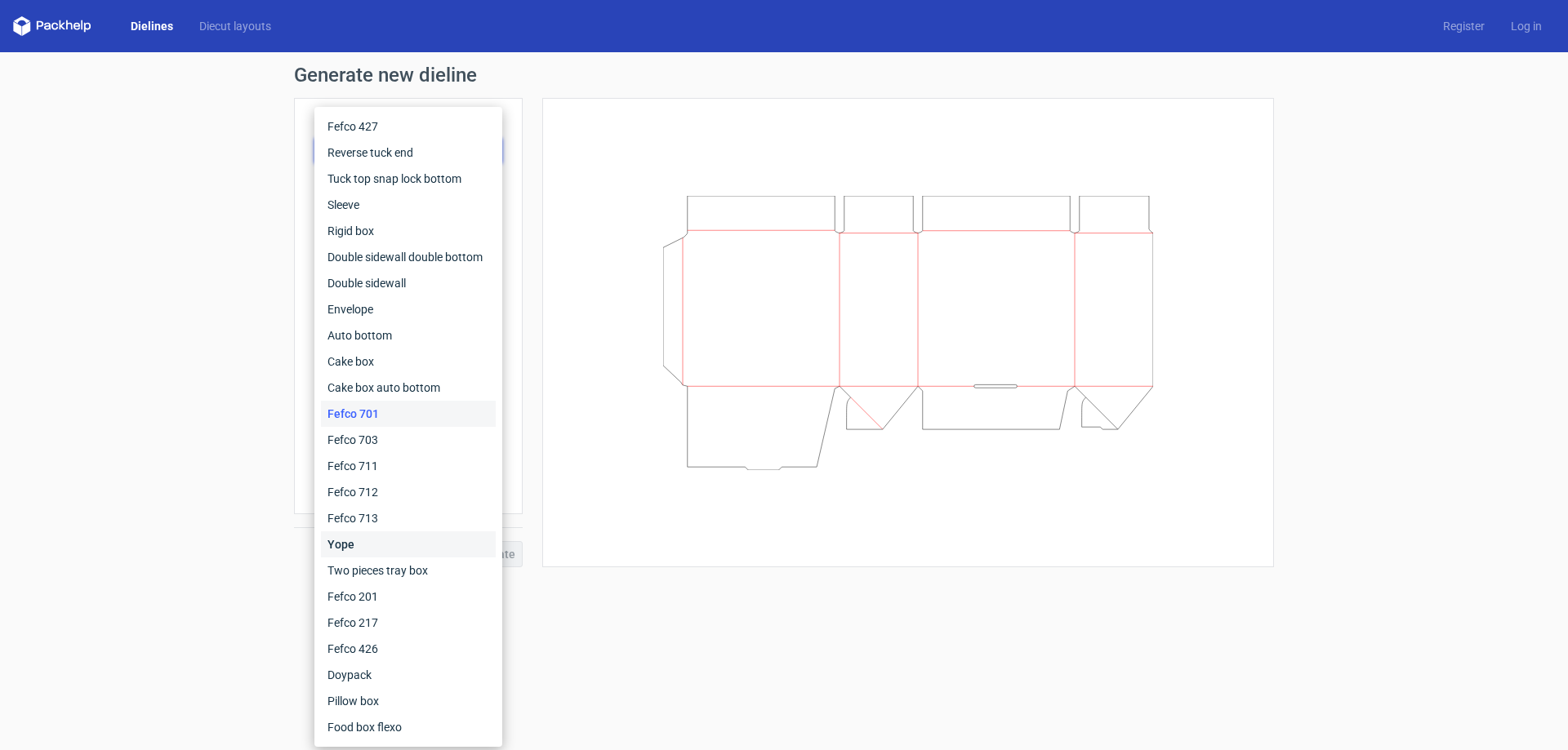
click at [363, 542] on div "Yope" at bounding box center [408, 544] width 175 height 26
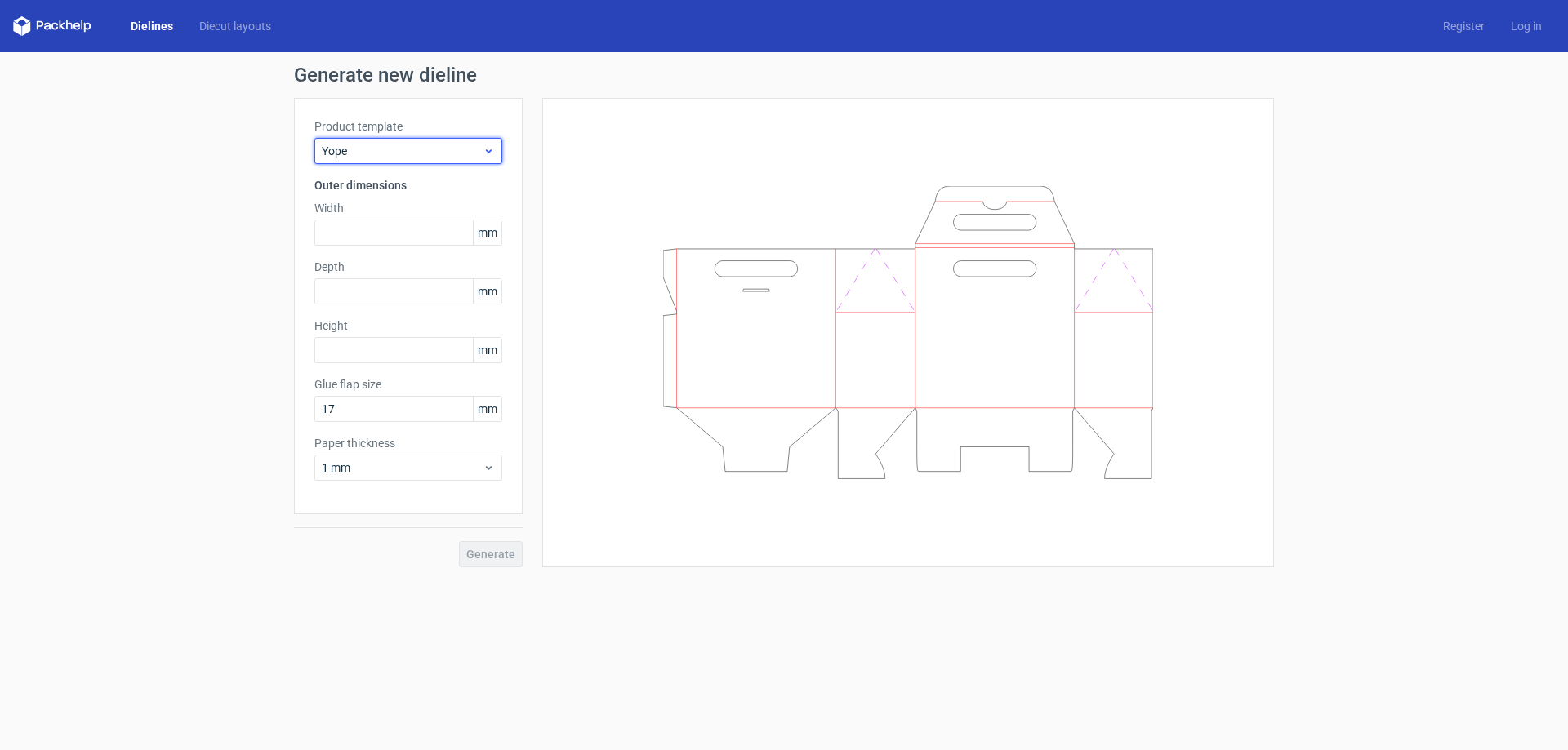
click at [415, 145] on span "Yope" at bounding box center [402, 151] width 161 height 16
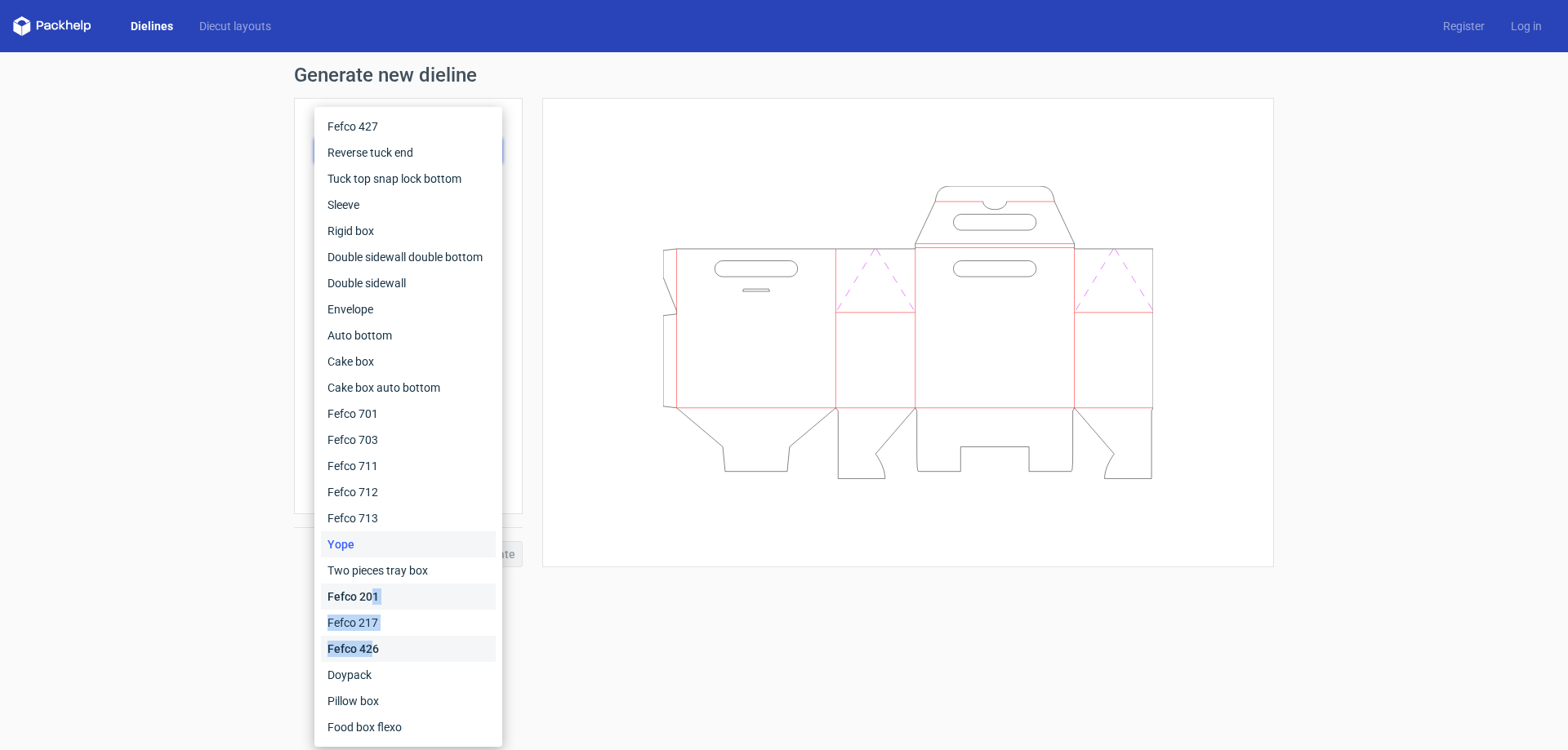
drag, startPoint x: 370, startPoint y: 592, endPoint x: 370, endPoint y: 646, distance: 54.0
click at [370, 646] on div "Fefco 427 Reverse tuck end Tuck top snap lock bottom Sleeve Rigid box Double si…" at bounding box center [408, 426] width 175 height 627
click at [370, 646] on div "Fefco 426" at bounding box center [408, 649] width 175 height 26
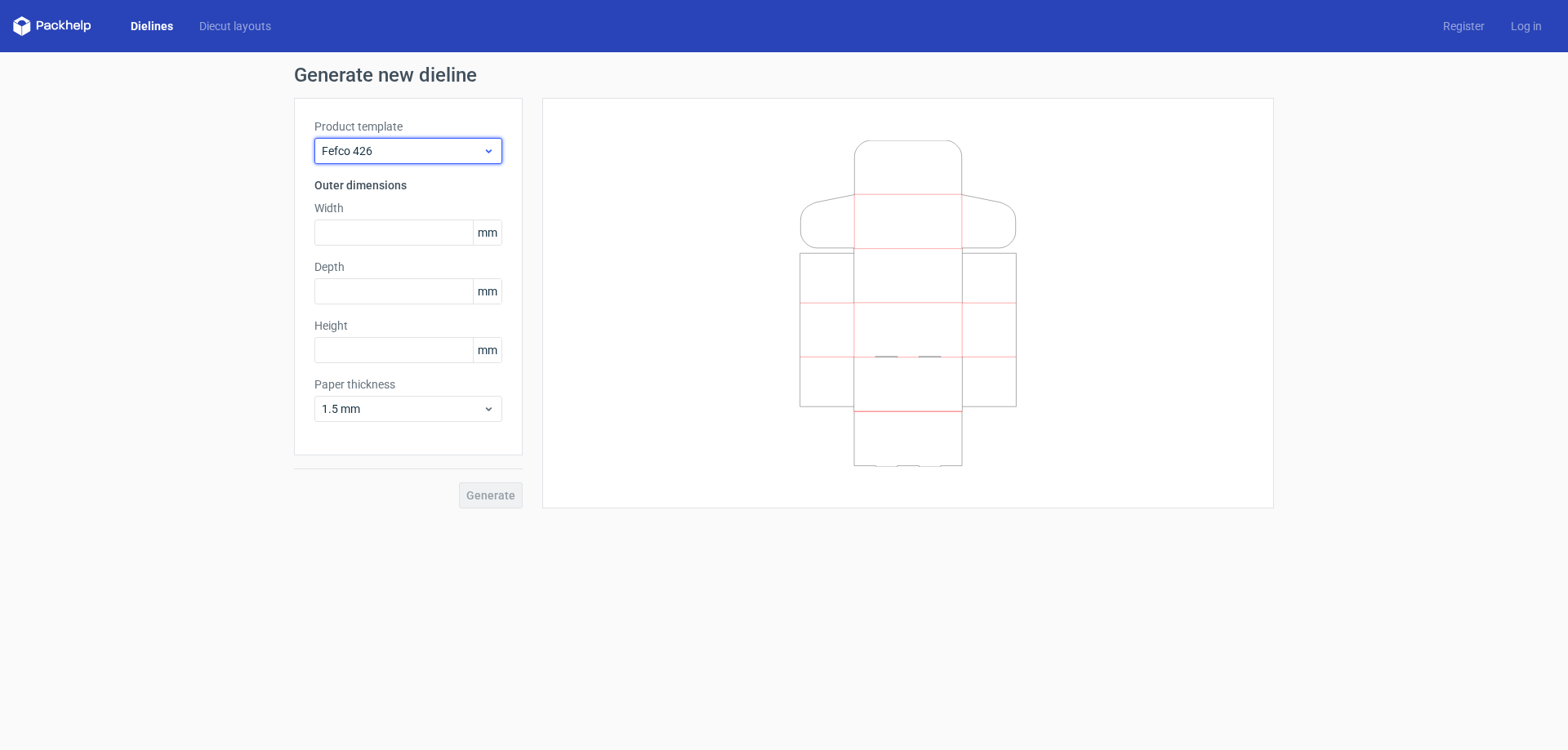
click at [389, 145] on span "Fefco 426" at bounding box center [402, 151] width 161 height 16
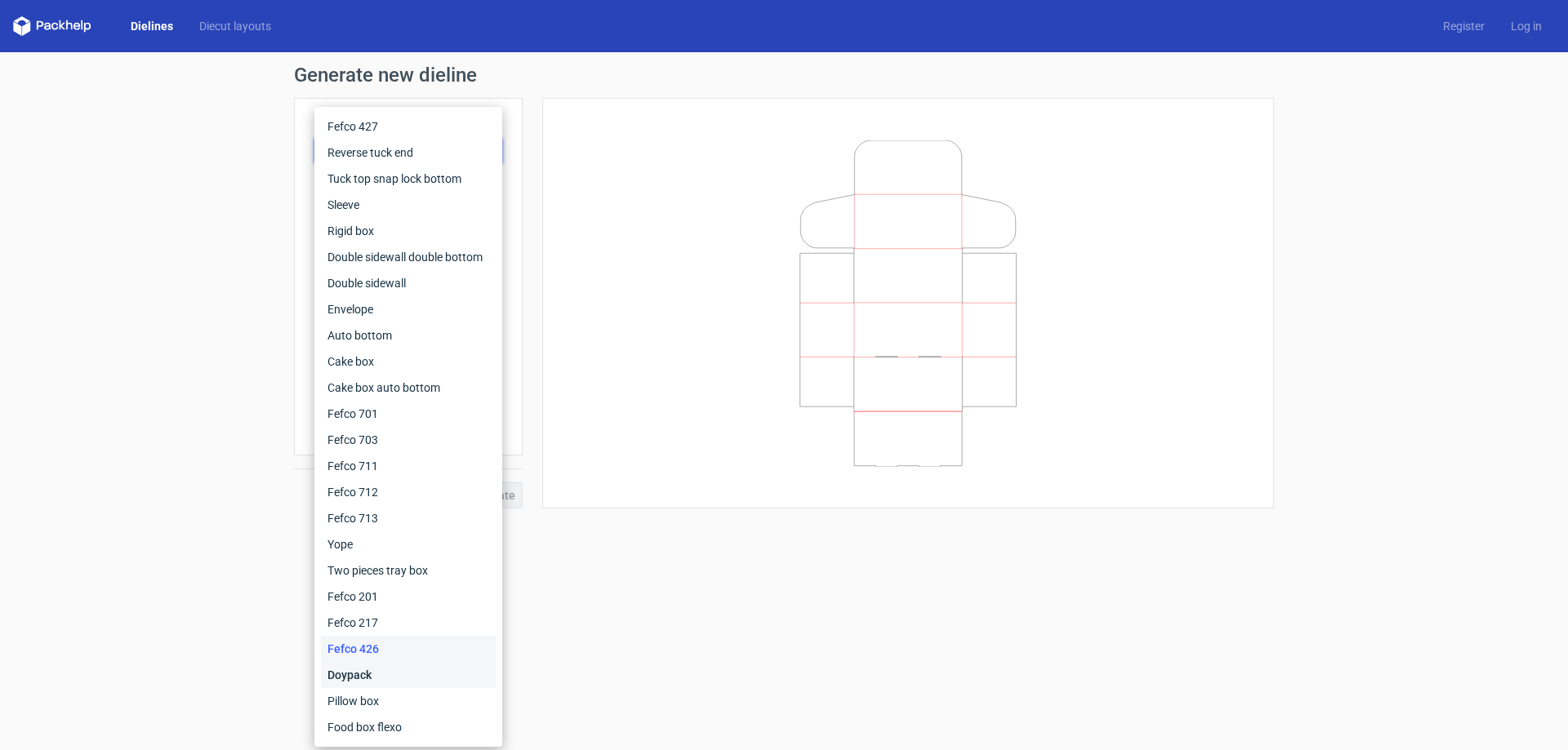
click at [368, 675] on div "Doypack" at bounding box center [408, 675] width 175 height 26
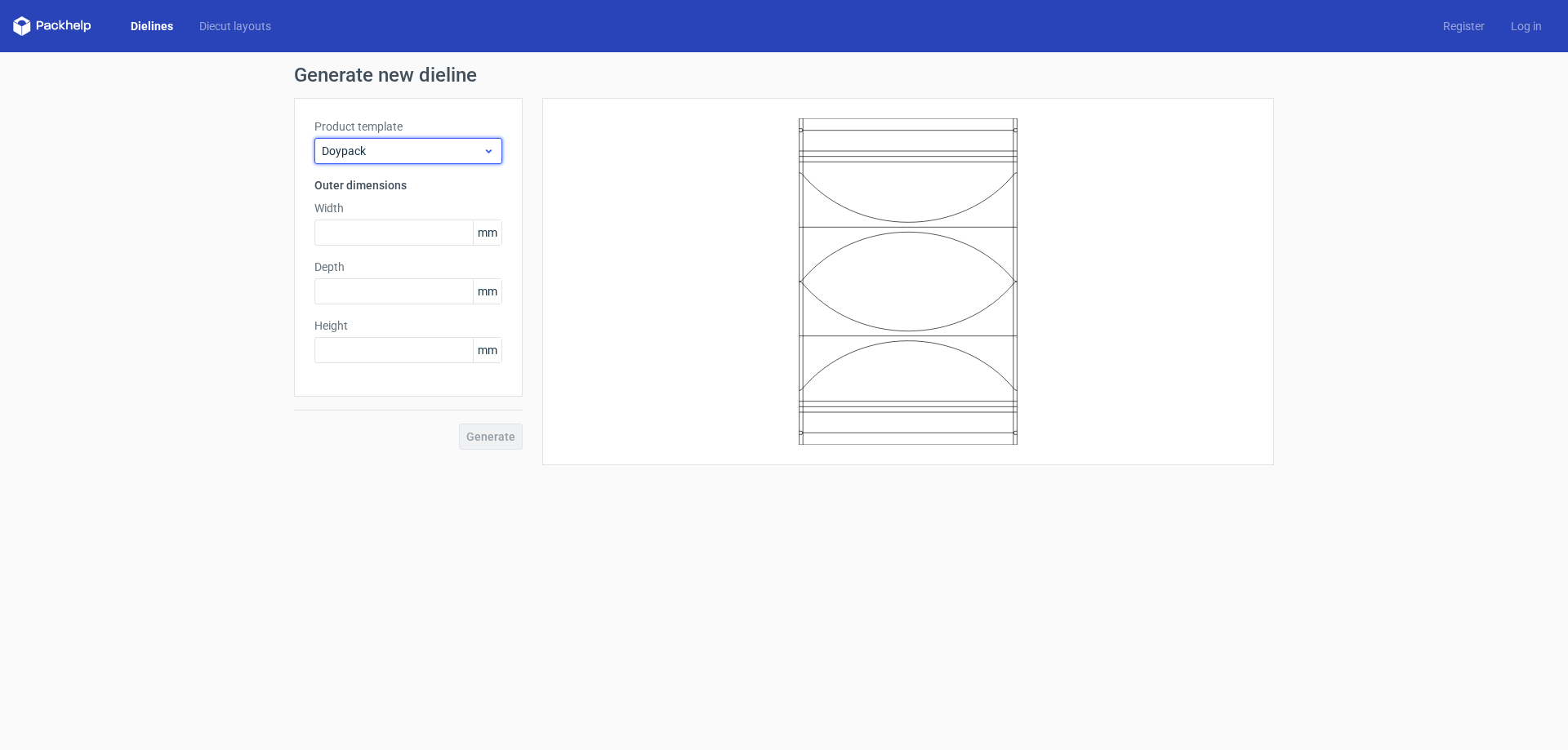
click at [378, 145] on span "Doypack" at bounding box center [402, 151] width 161 height 16
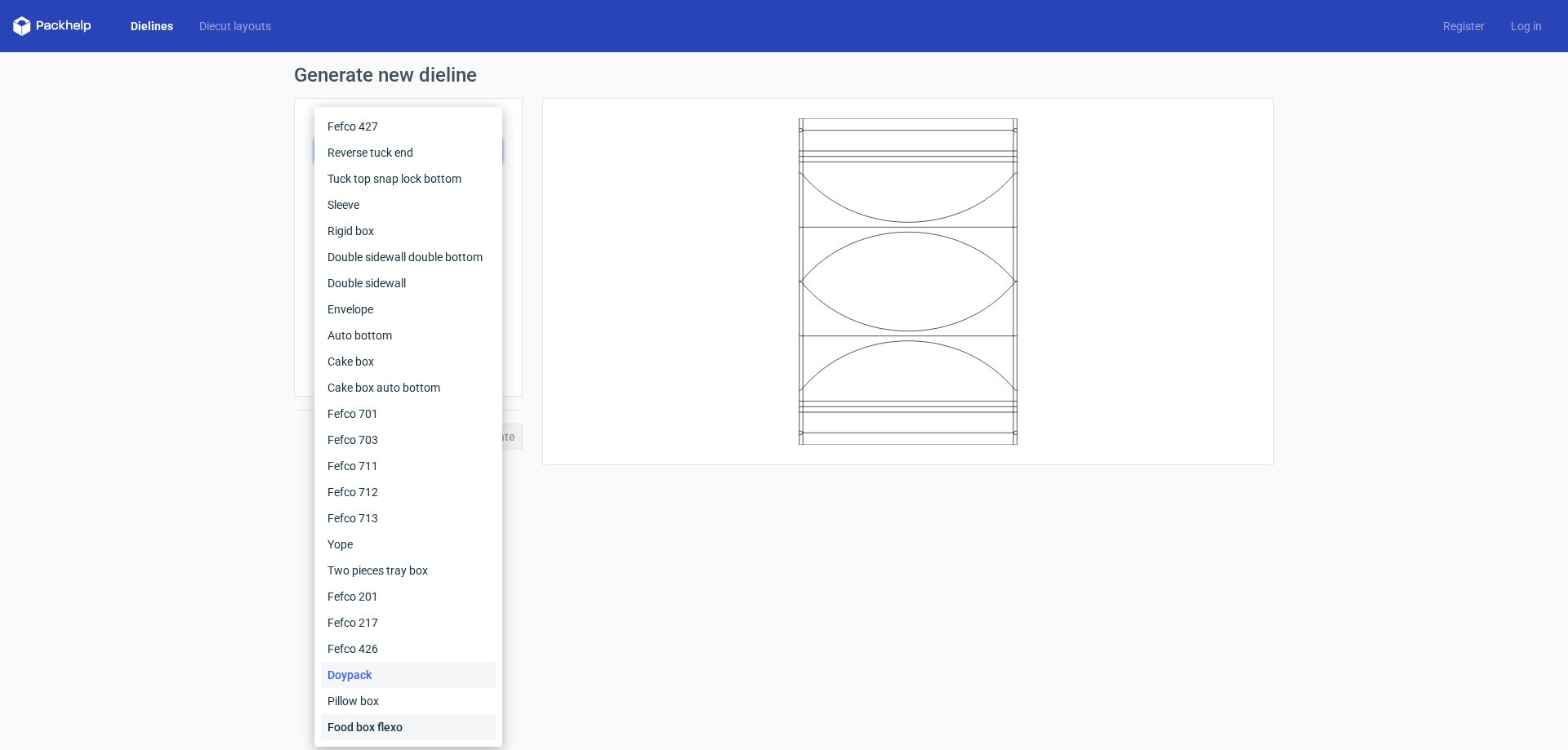
click at [358, 717] on div "Food box flexo" at bounding box center [408, 728] width 175 height 26
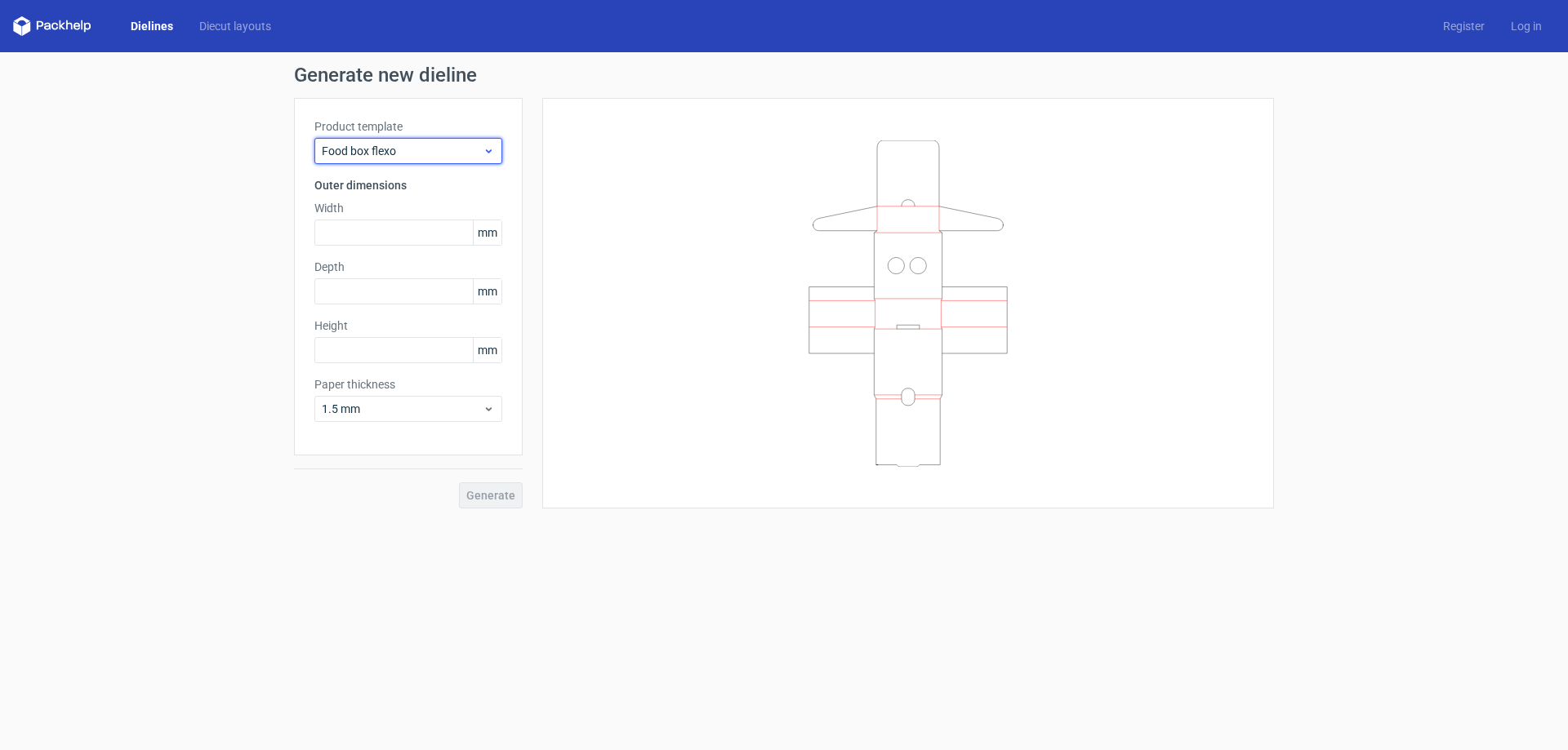
click at [425, 144] on span "Food box flexo" at bounding box center [402, 151] width 161 height 16
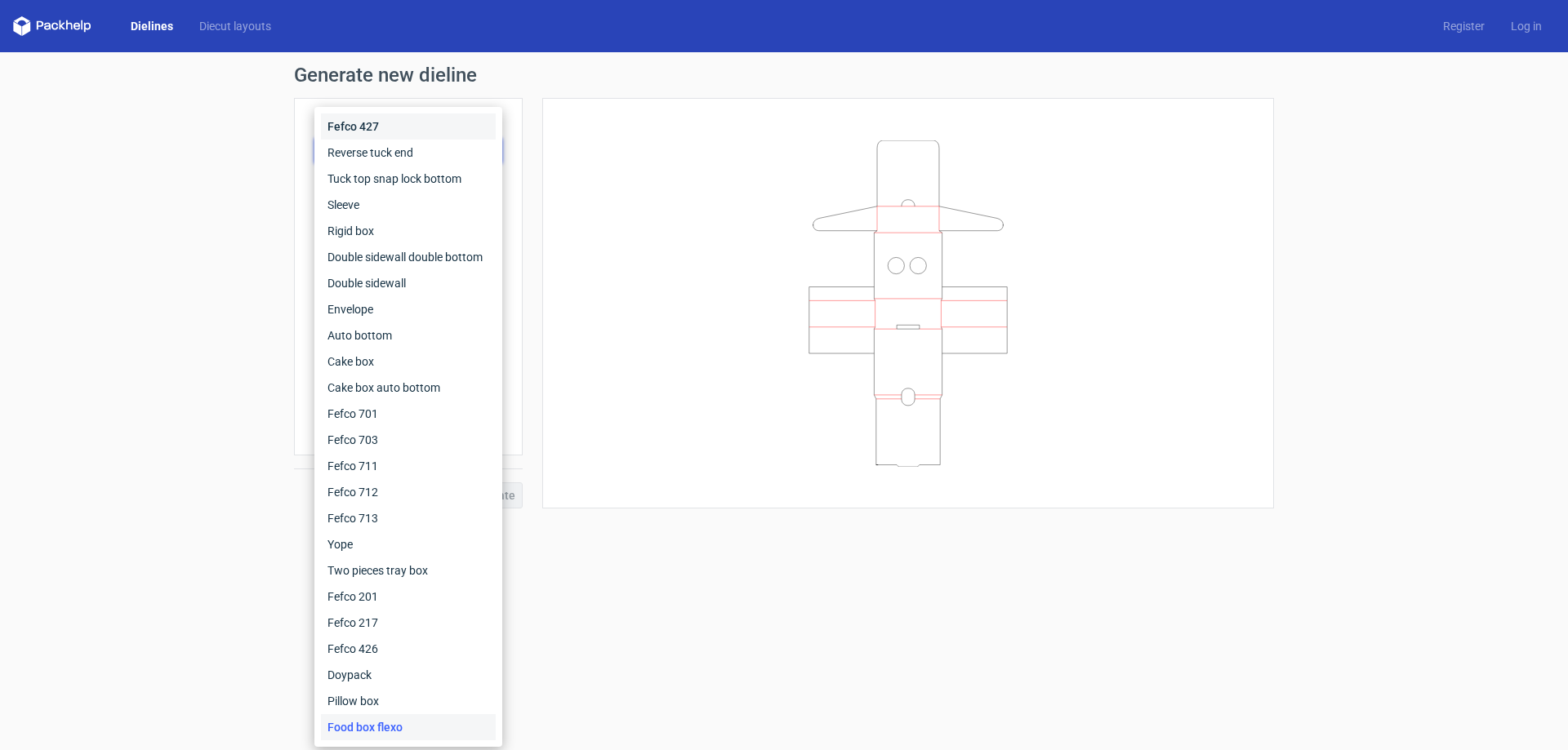
click at [404, 123] on div "Fefco 427" at bounding box center [408, 126] width 175 height 26
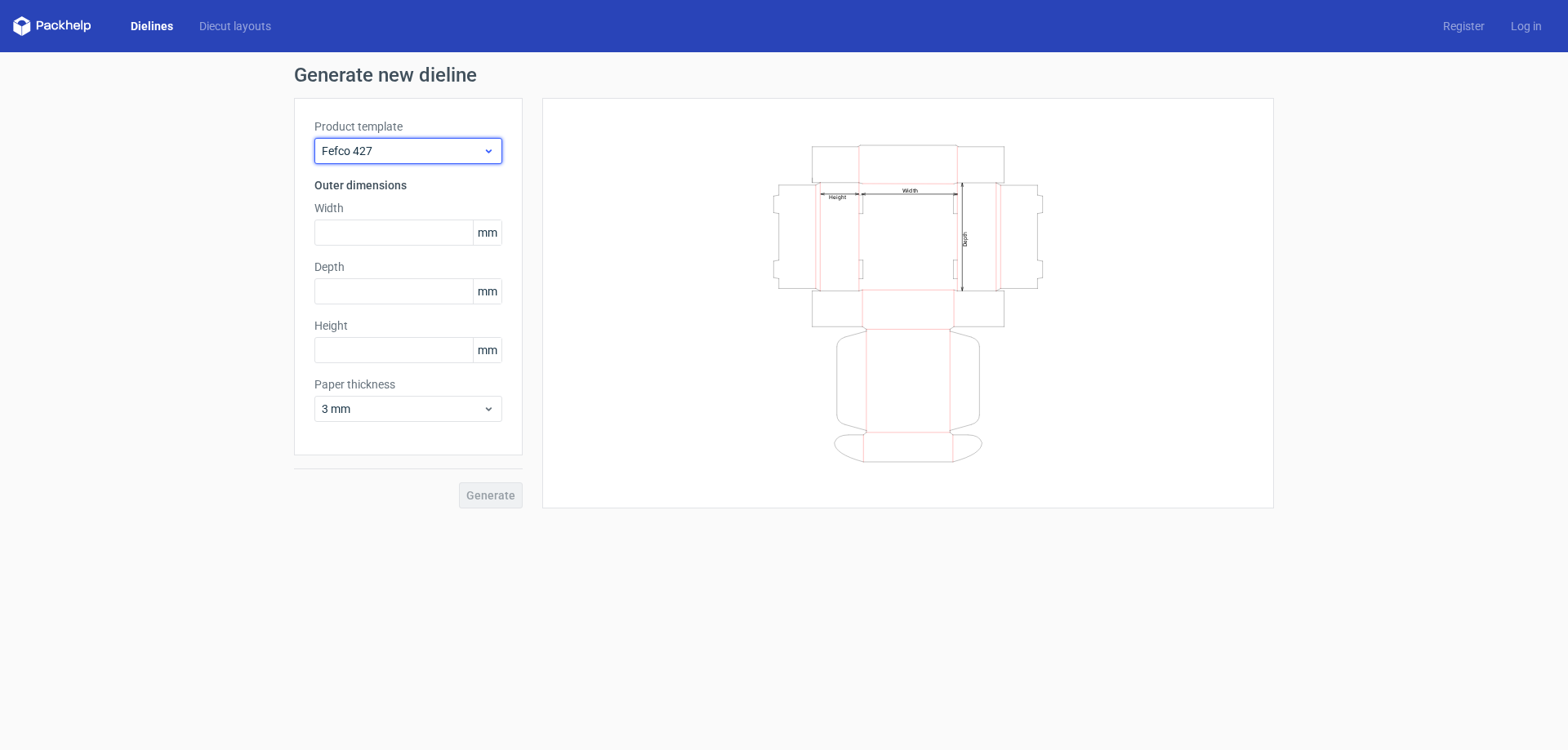
click at [402, 138] on div "Fefco 427" at bounding box center [408, 151] width 188 height 26
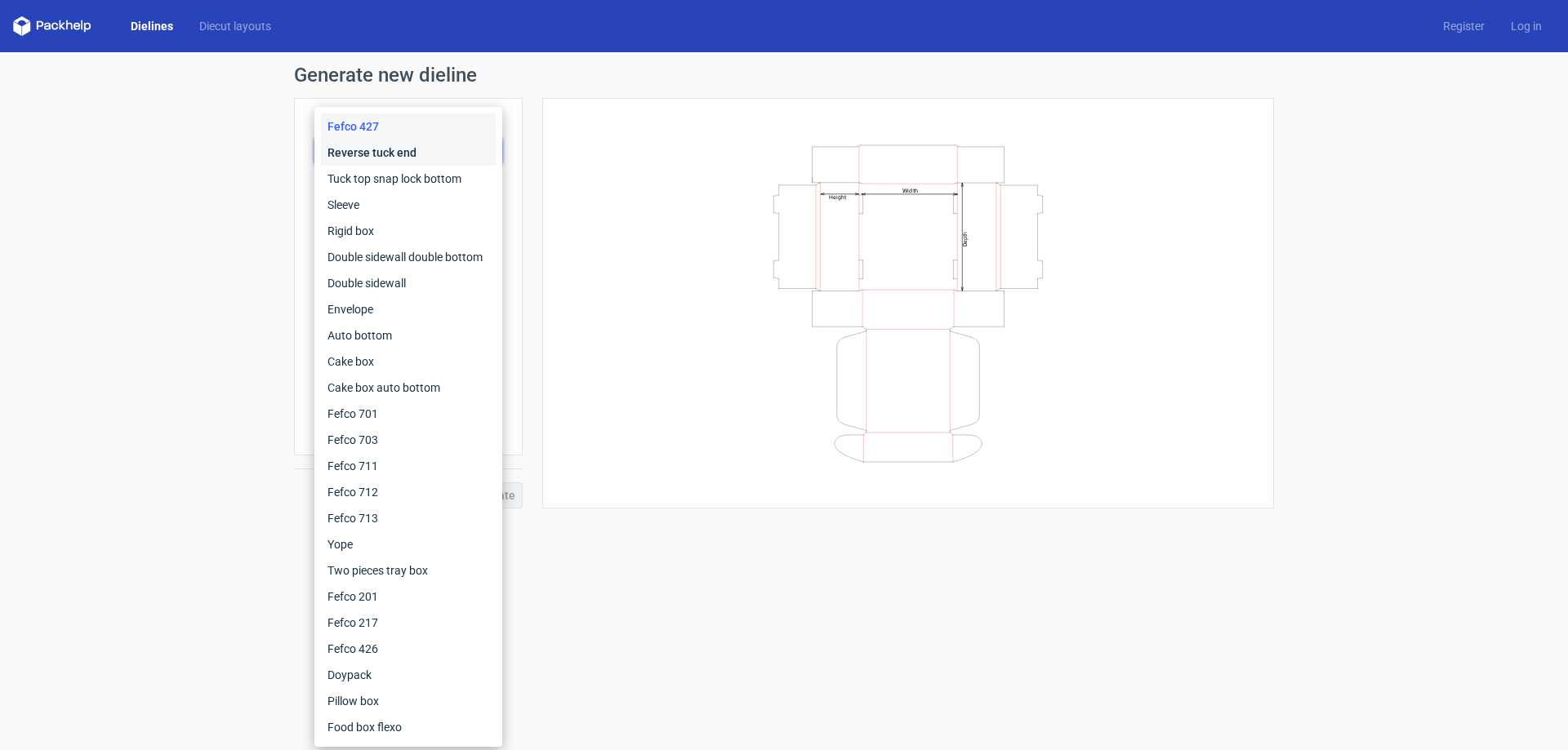
click at [389, 156] on div "Reverse tuck end" at bounding box center [408, 152] width 175 height 26
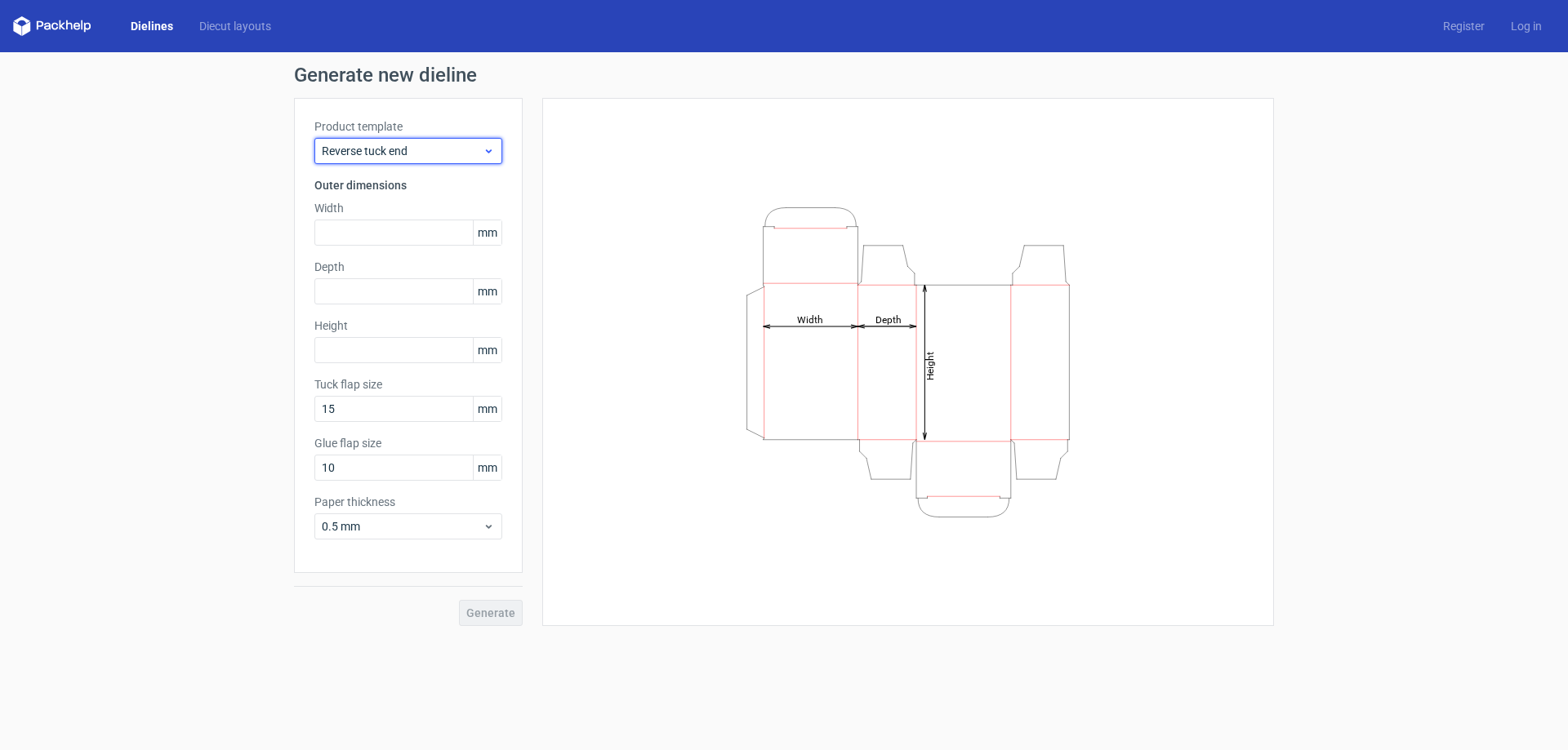
click at [391, 145] on span "Reverse tuck end" at bounding box center [402, 151] width 161 height 16
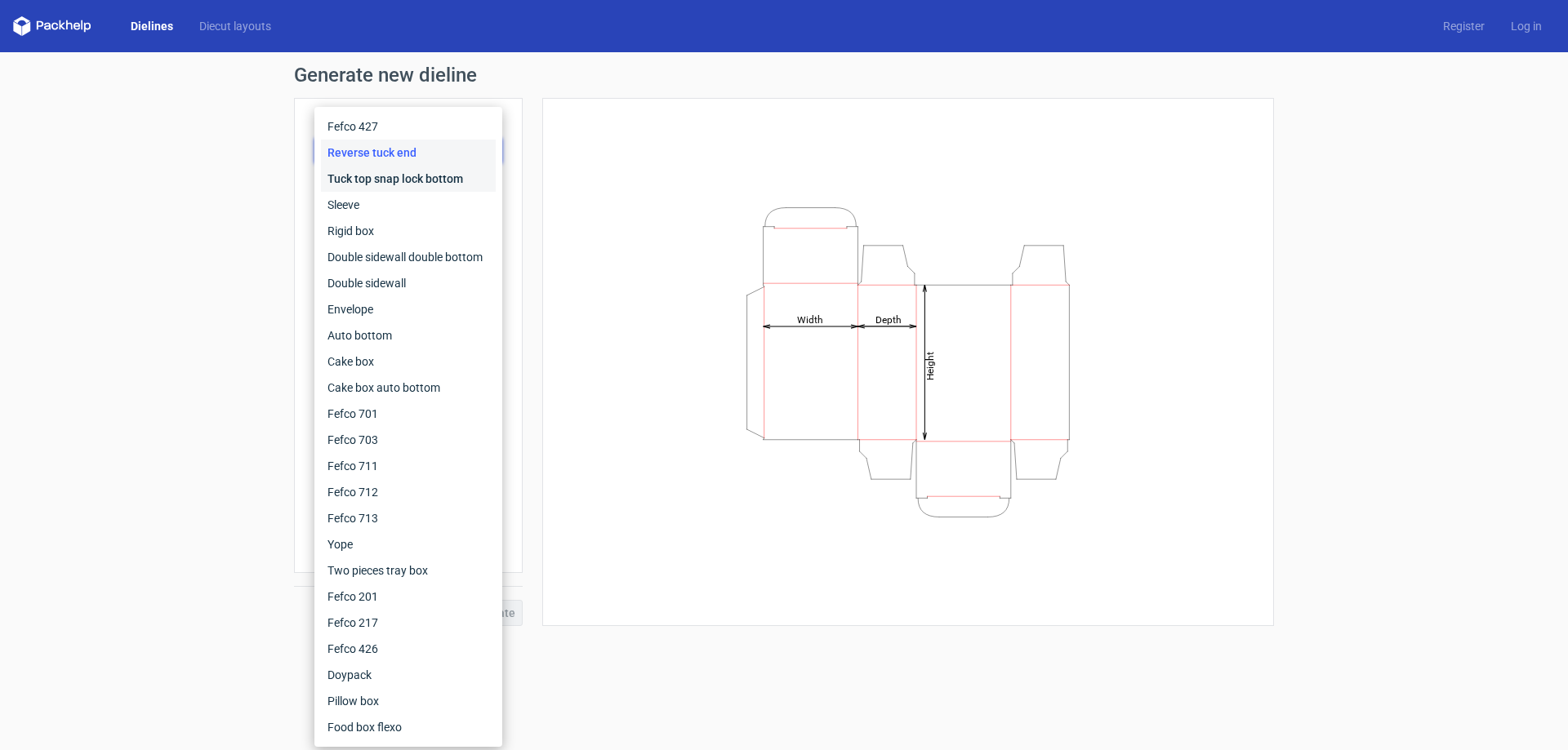
click at [385, 180] on div "Tuck top snap lock bottom" at bounding box center [408, 179] width 175 height 26
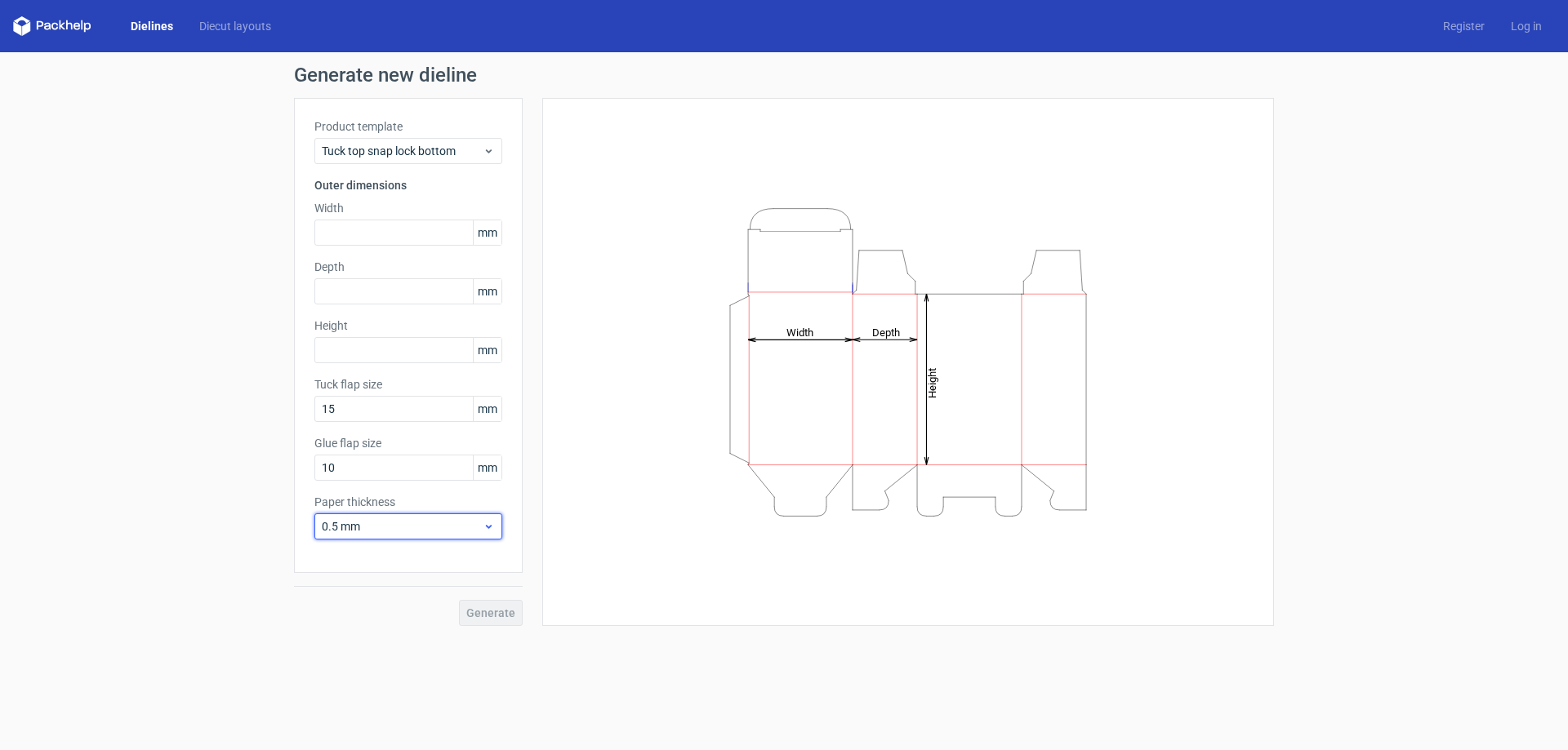
click at [391, 528] on span "0.5 mm" at bounding box center [402, 526] width 161 height 16
click at [371, 562] on div "0.4 mm" at bounding box center [408, 563] width 175 height 26
click at [210, 27] on link "Diecut layouts" at bounding box center [235, 25] width 98 height 16
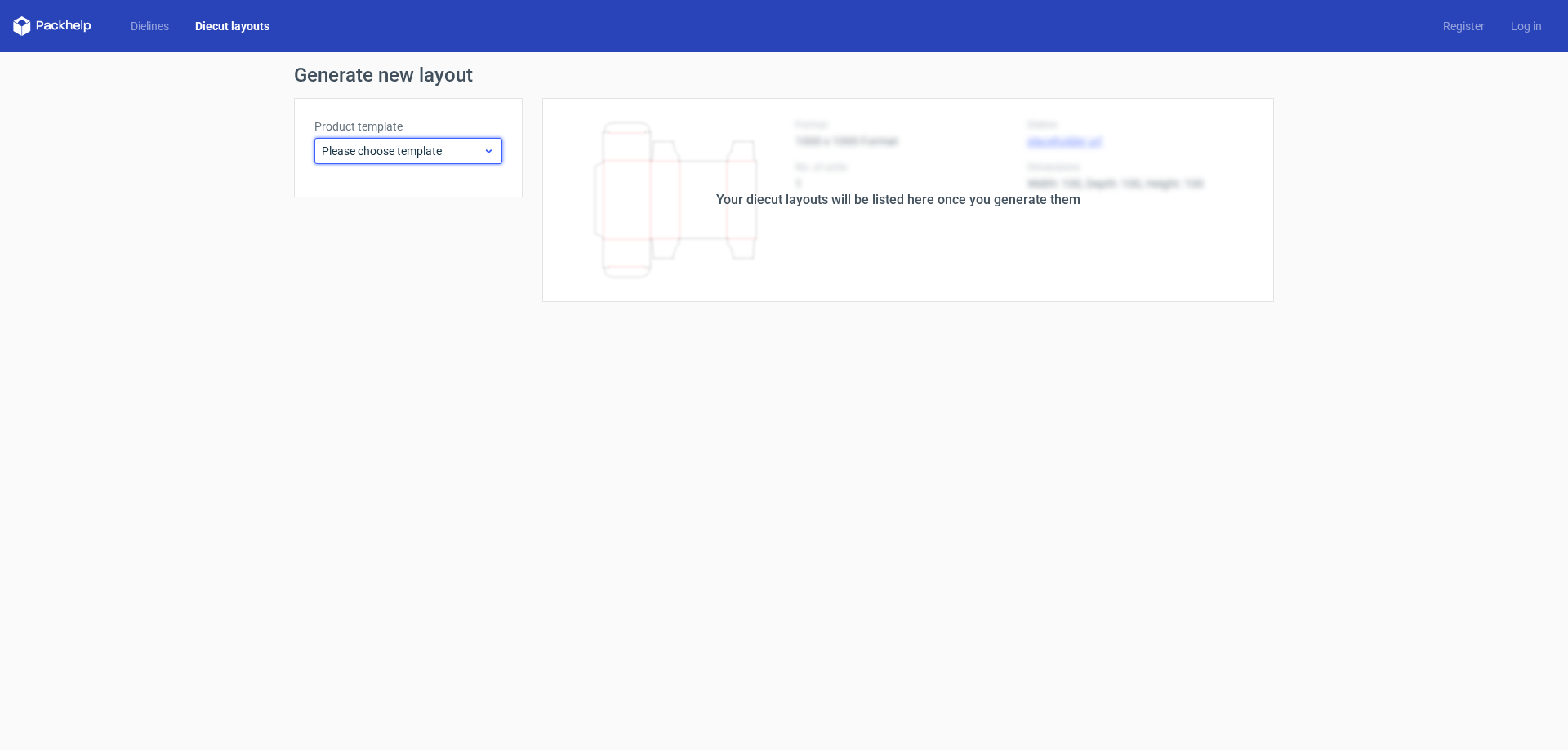
click at [398, 149] on span "Please choose template" at bounding box center [402, 151] width 161 height 16
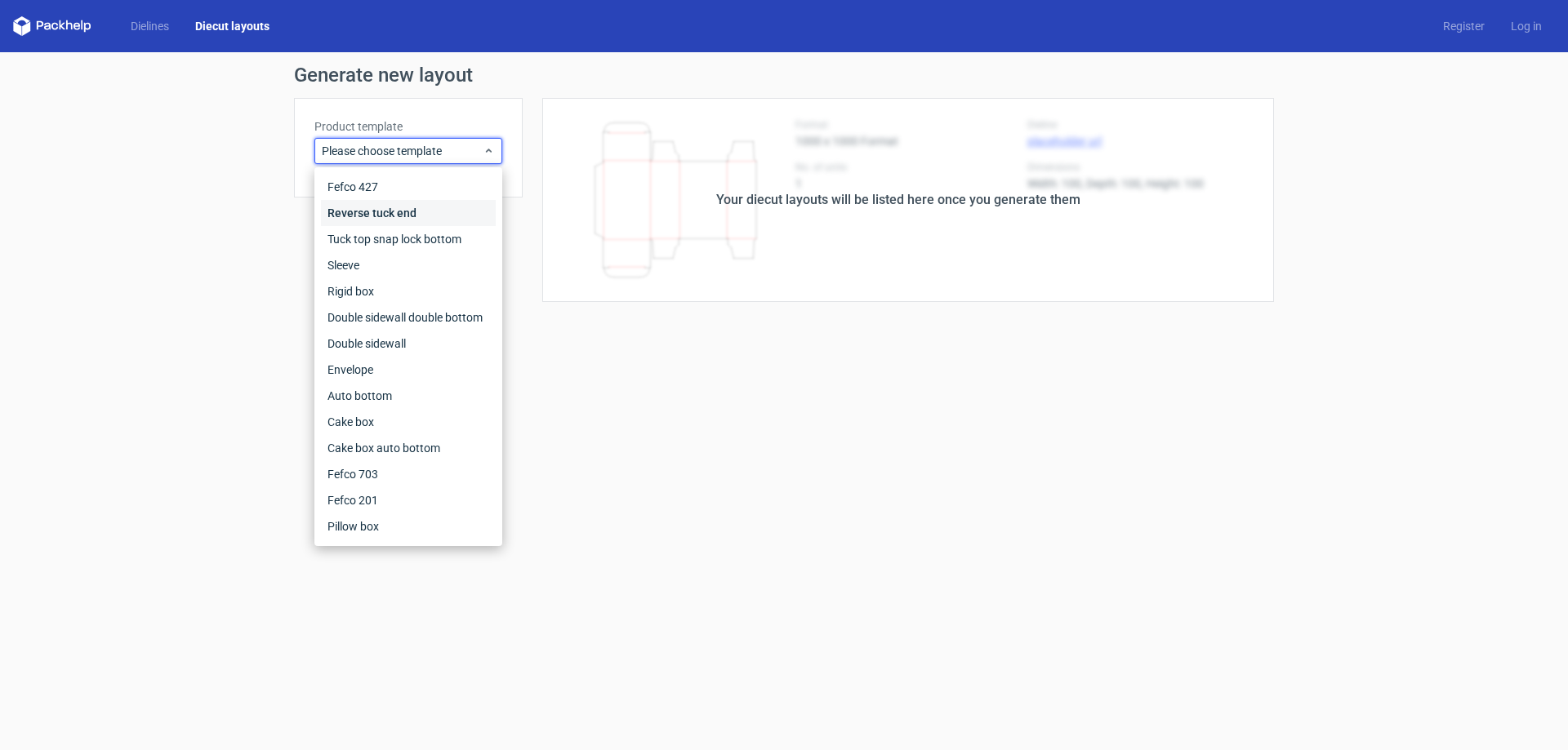
click at [373, 213] on div "Reverse tuck end" at bounding box center [408, 213] width 175 height 26
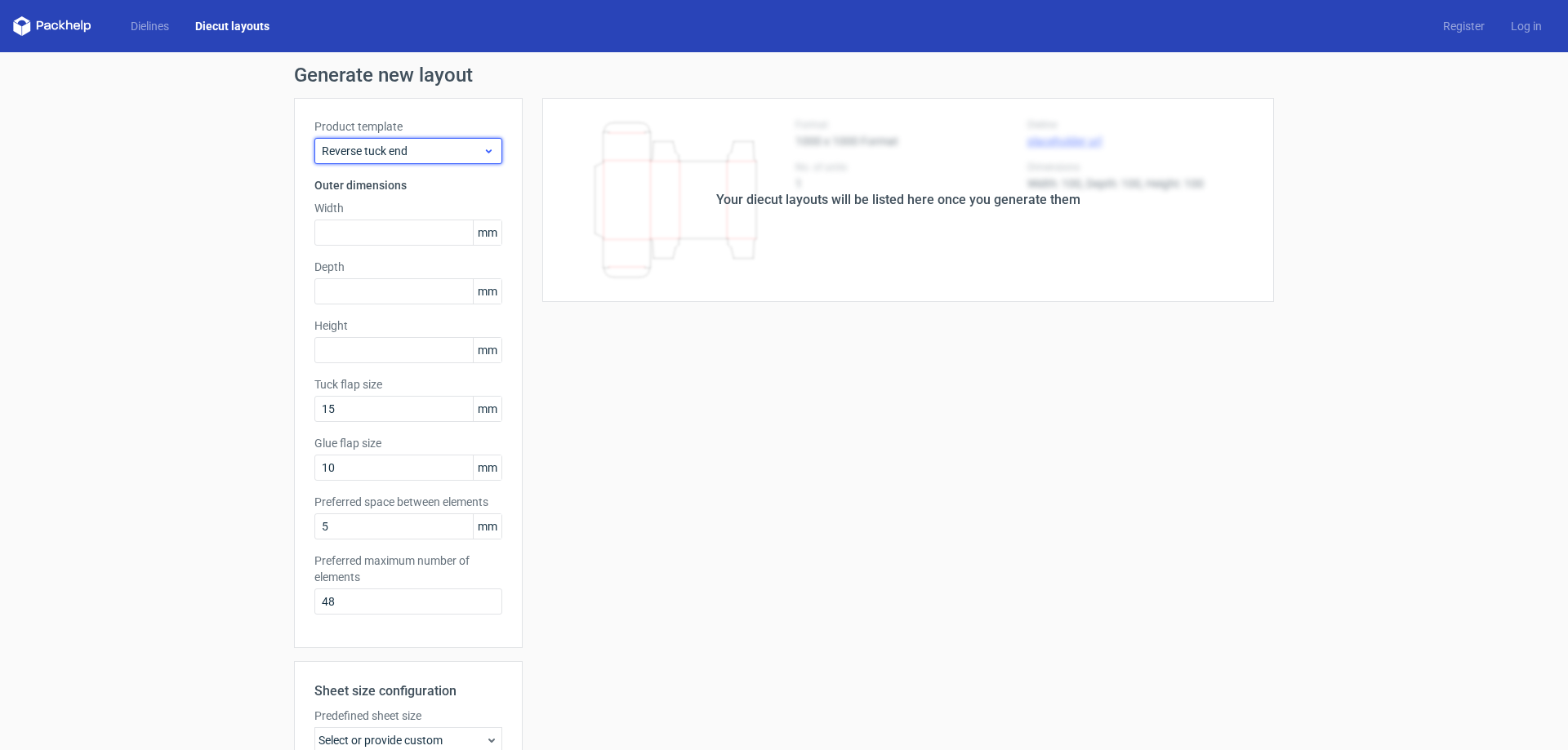
click at [385, 151] on span "Reverse tuck end" at bounding box center [402, 151] width 161 height 16
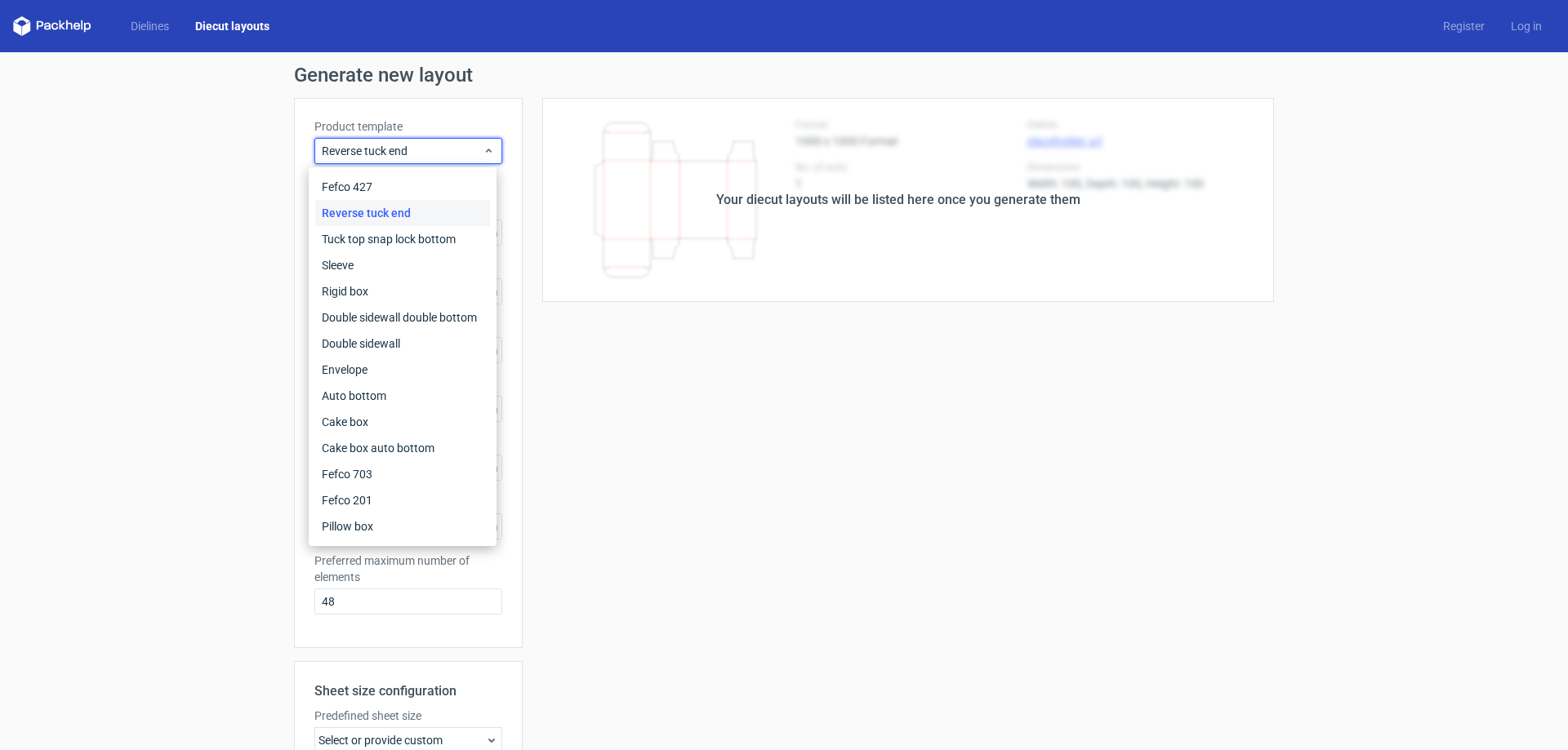
click at [366, 200] on div "Reverse tuck end" at bounding box center [402, 213] width 175 height 26
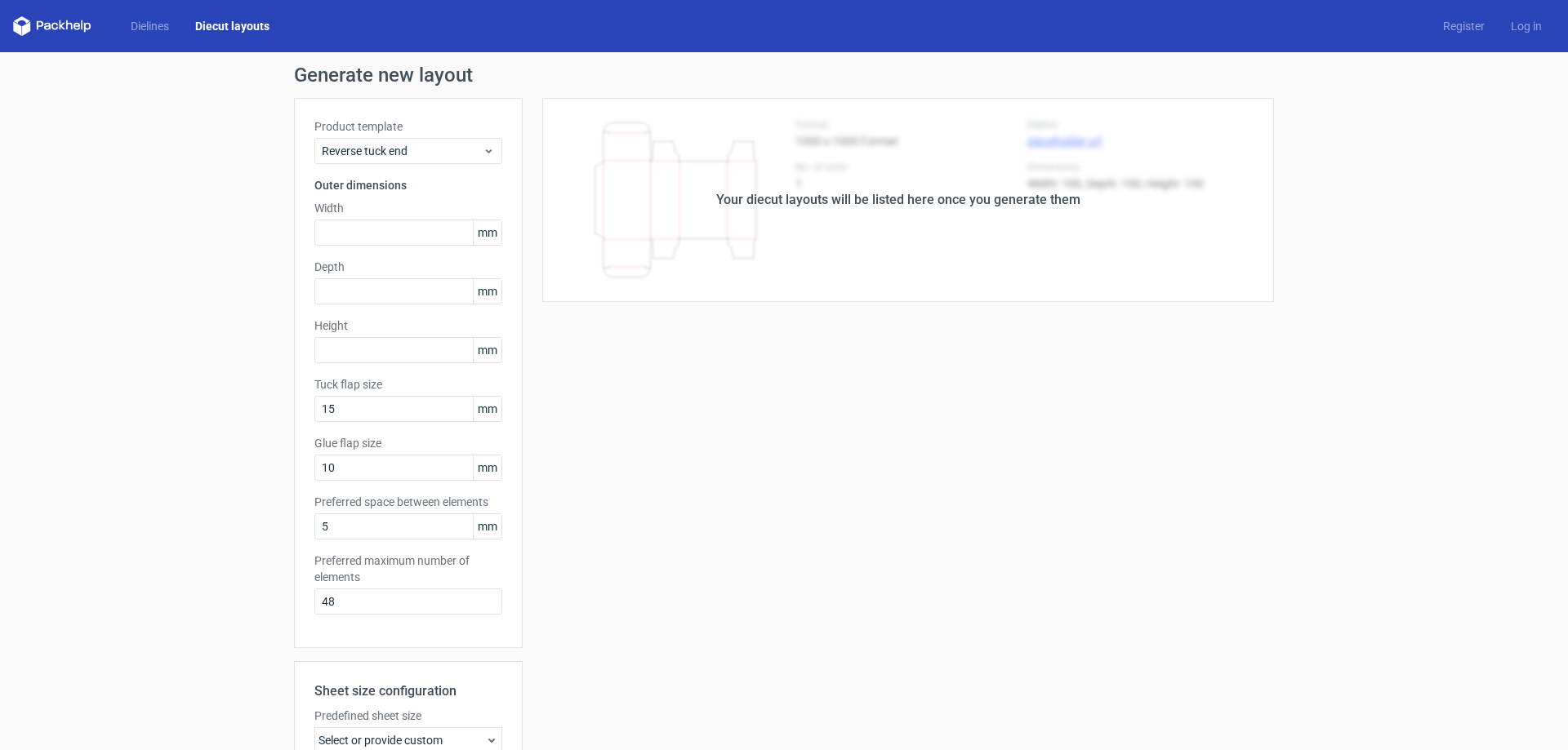
click at [376, 167] on div "Product template Reverse tuck end Outer dimensions Width mm Depth mm Height [PE…" at bounding box center [408, 373] width 228 height 550
click at [377, 158] on span "Reverse tuck end" at bounding box center [402, 151] width 161 height 16
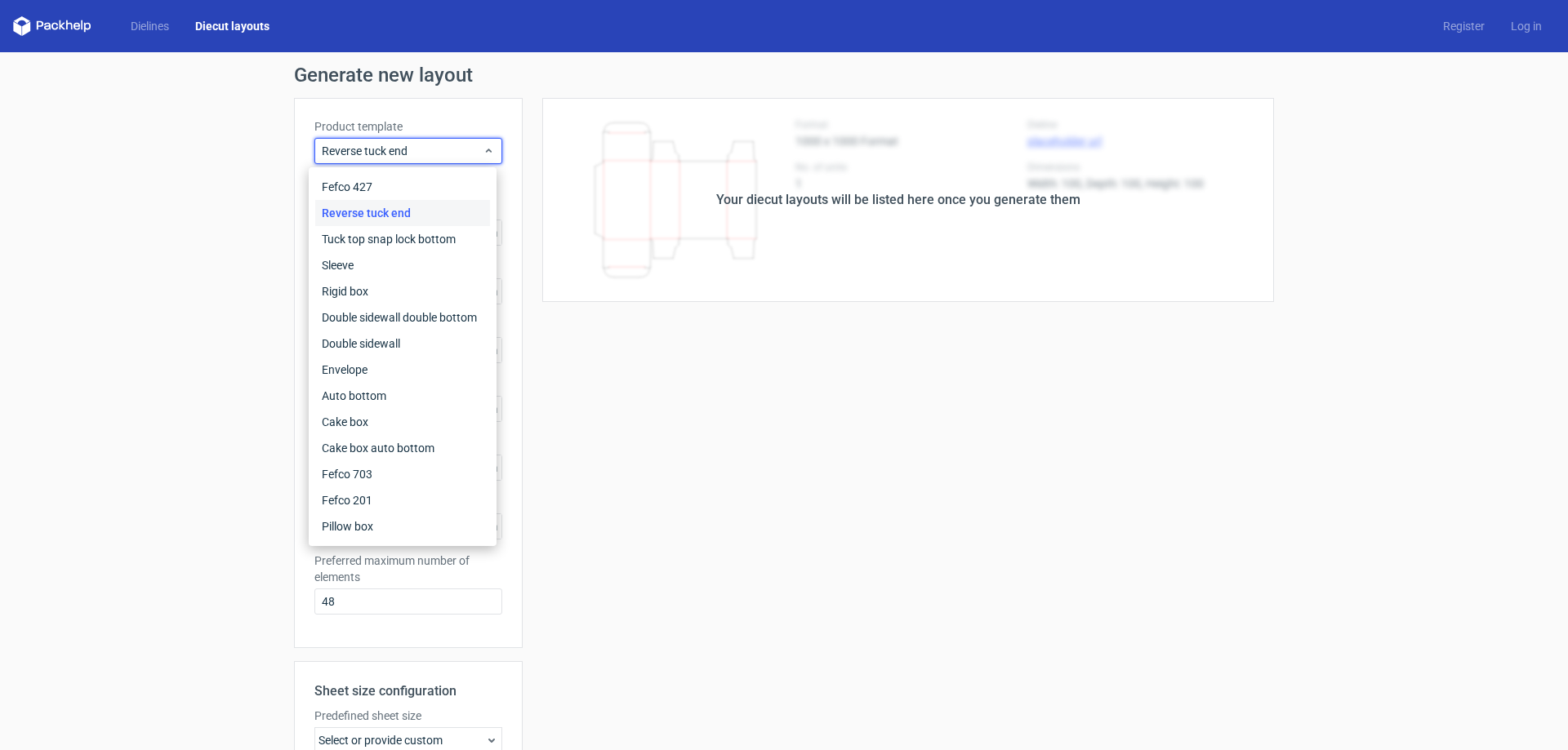
click at [801, 200] on div "Your diecut layouts will be listed here once you generate them" at bounding box center [898, 199] width 364 height 20
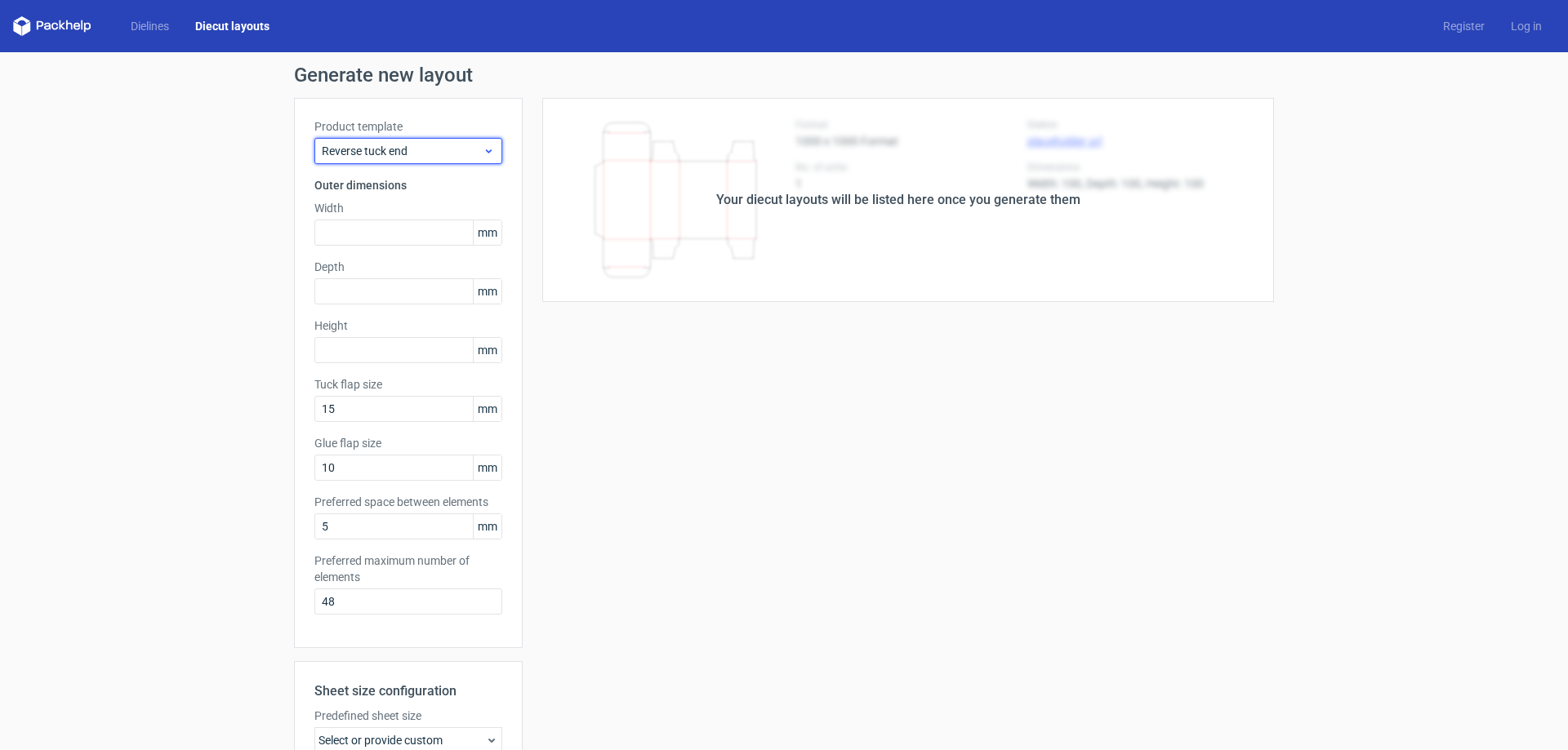
click at [441, 158] on span "Reverse tuck end" at bounding box center [402, 151] width 161 height 16
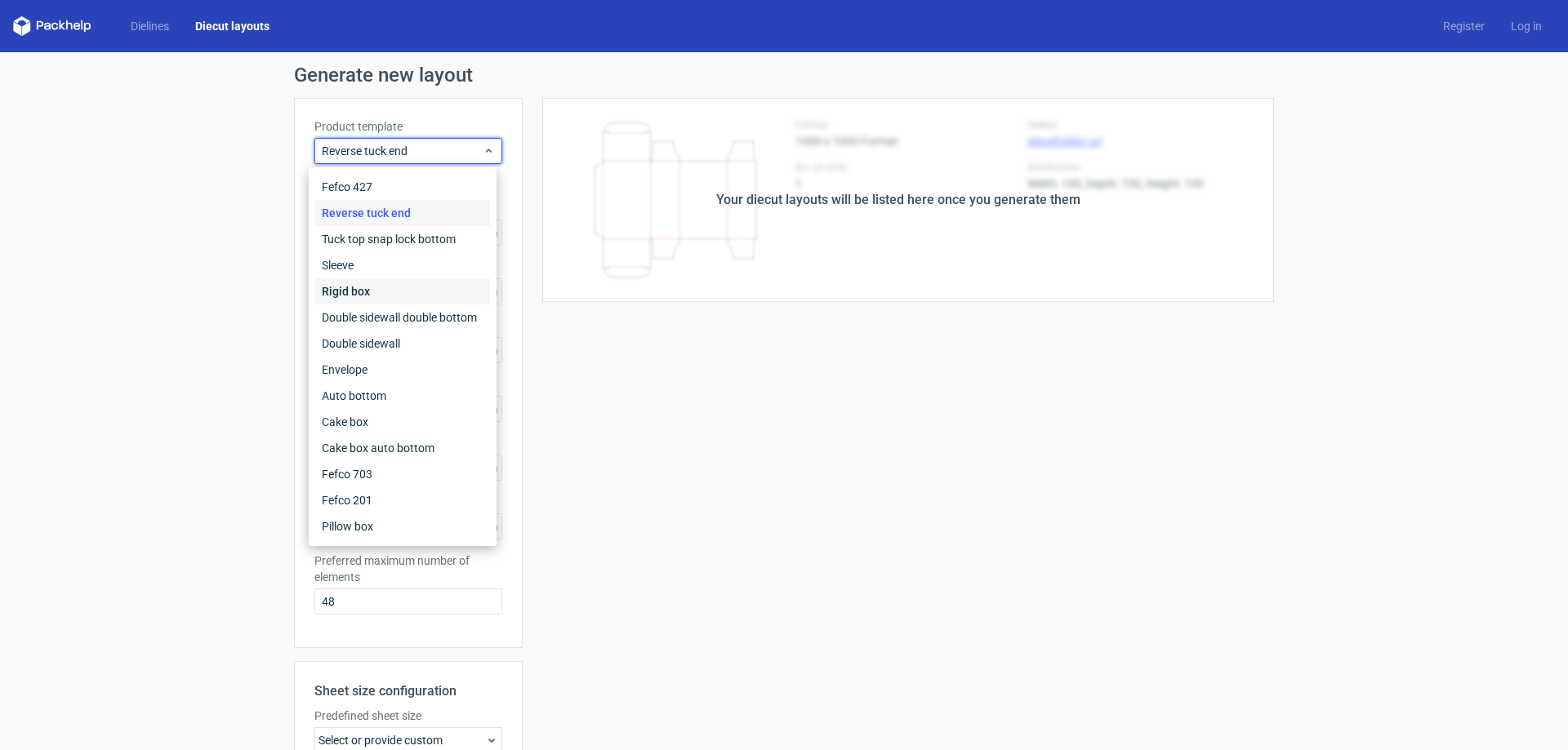
click at [371, 299] on div "Rigid box" at bounding box center [402, 292] width 175 height 26
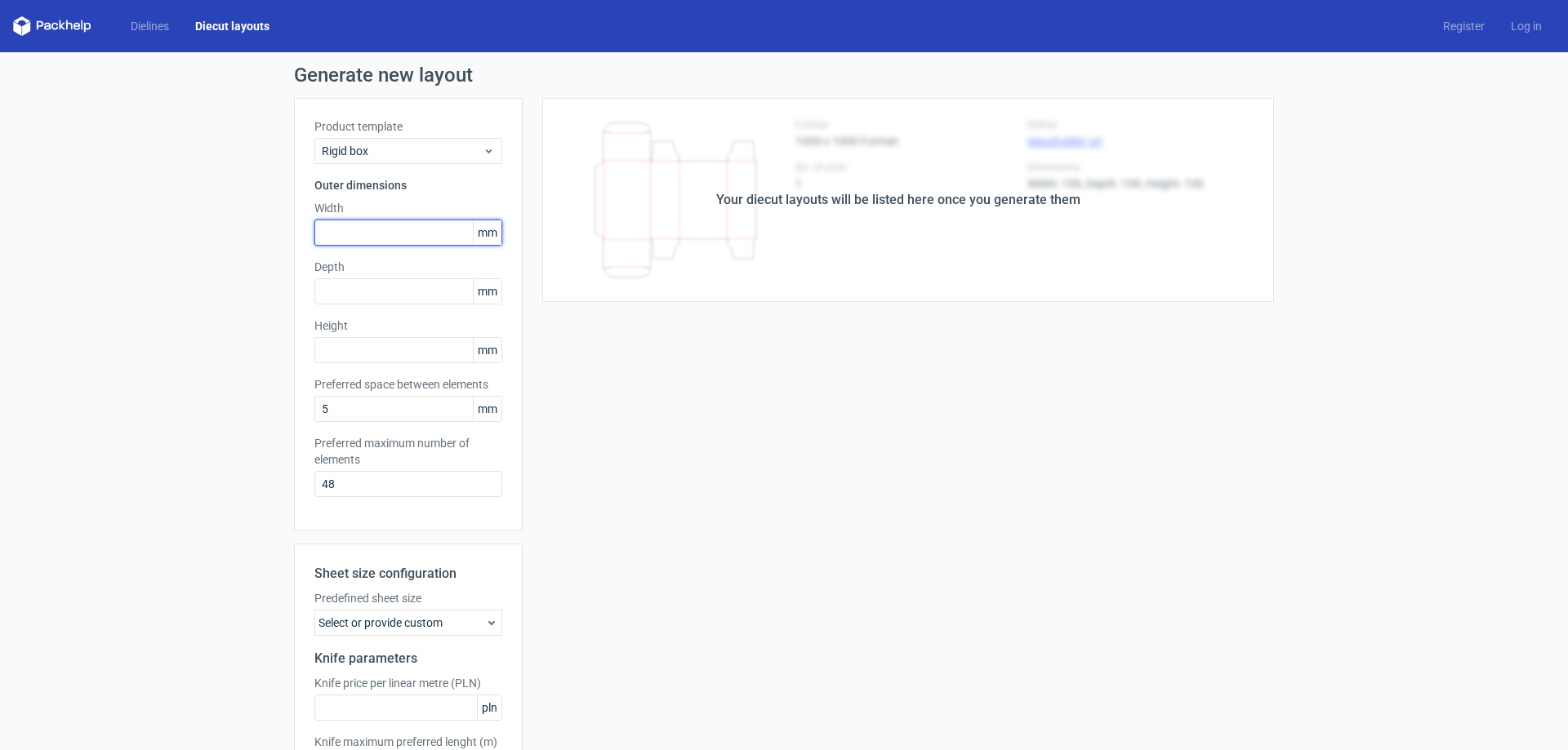
click at [330, 239] on input "text" at bounding box center [408, 233] width 188 height 26
